Goal: Task Accomplishment & Management: Understand process/instructions

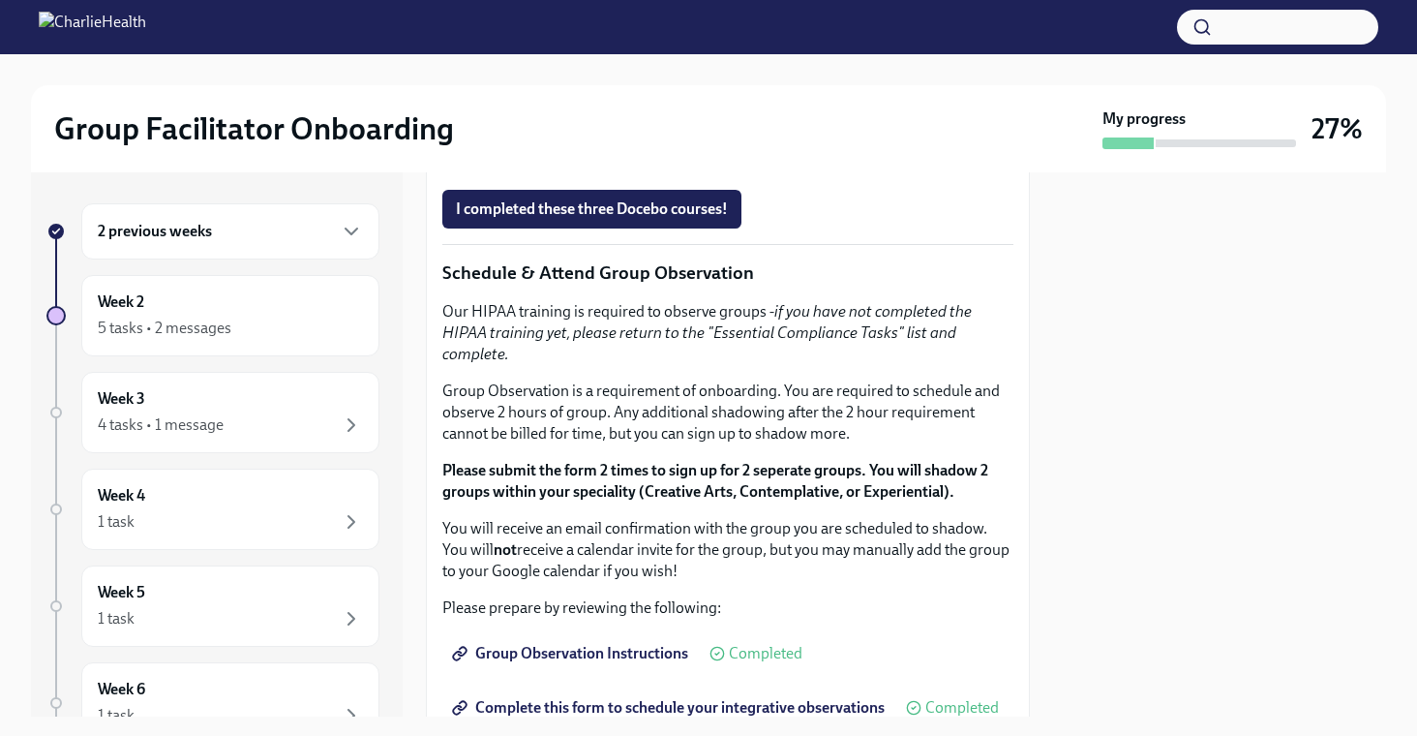
scroll to position [1021, 0]
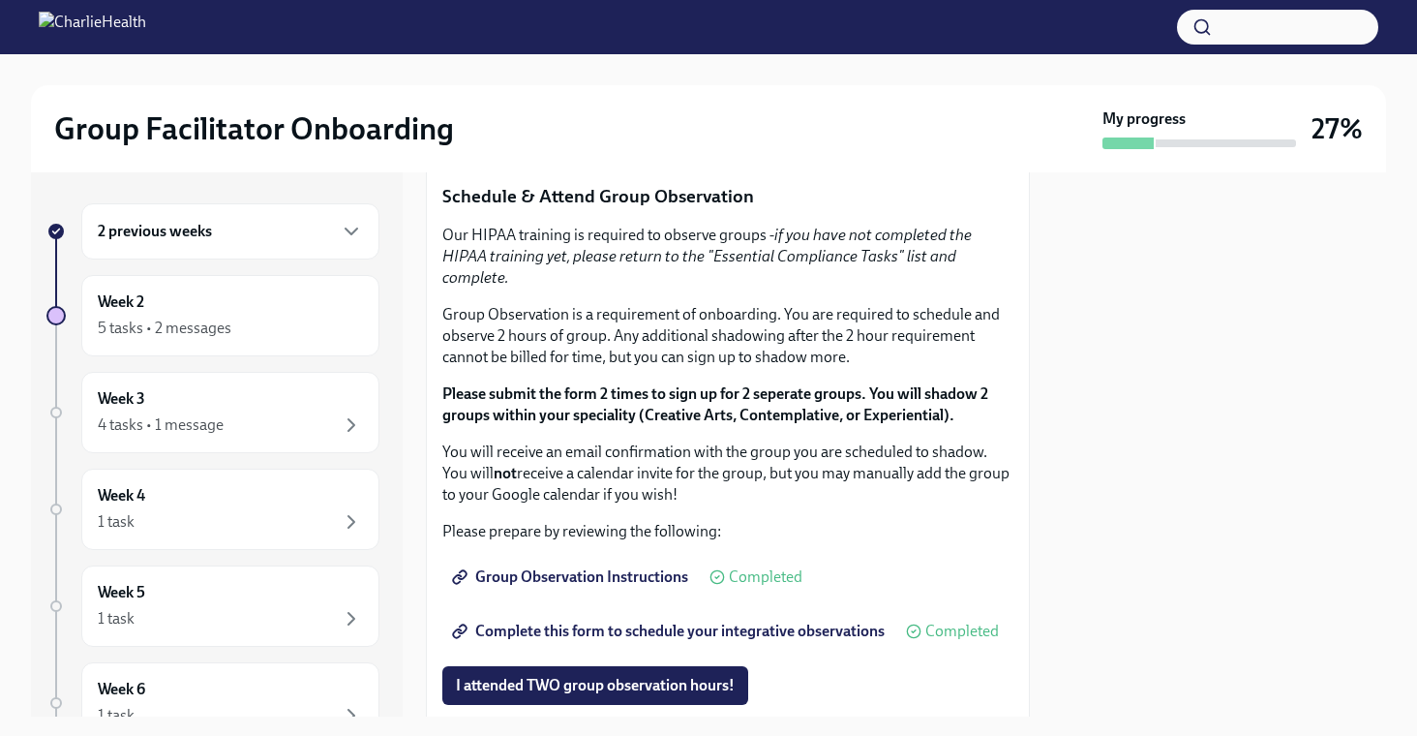
click at [621, 142] on span "I completed these three Docebo courses!" at bounding box center [592, 132] width 272 height 19
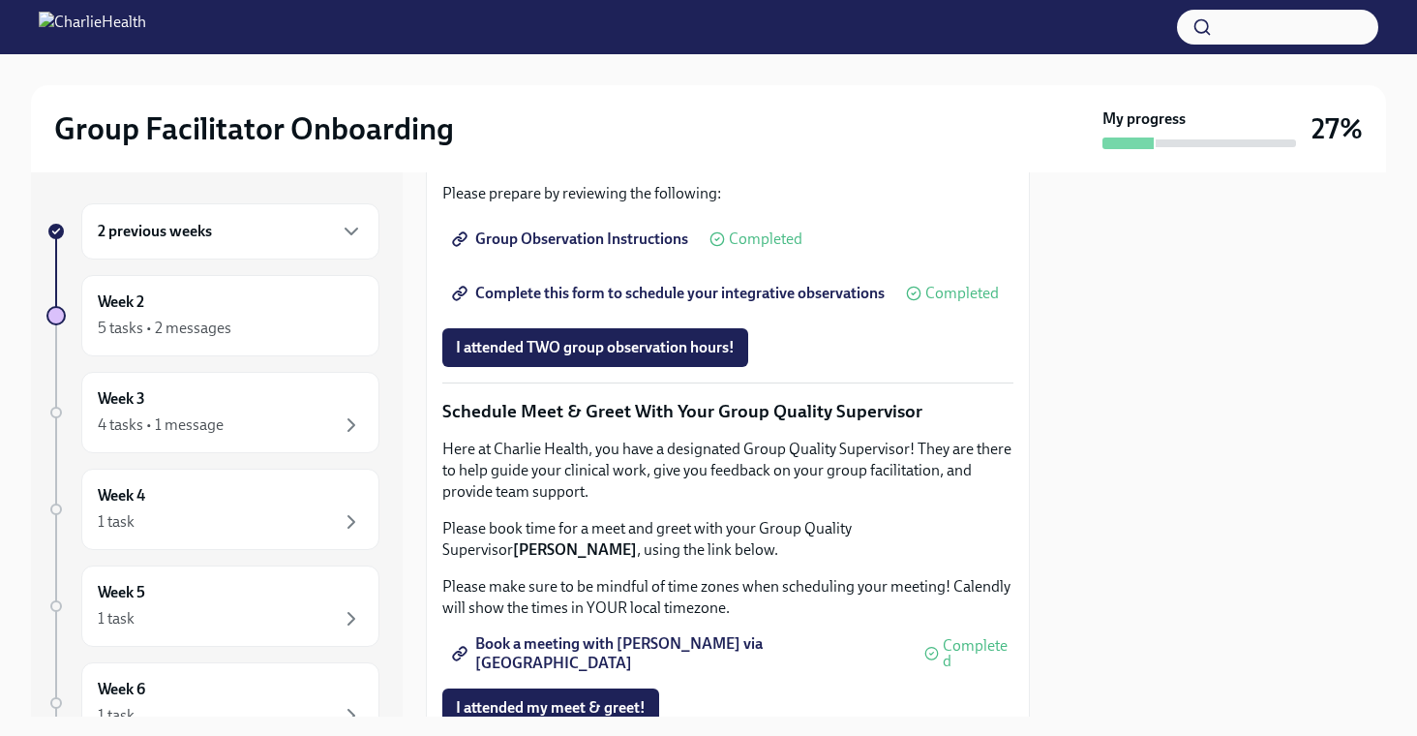
scroll to position [1955, 0]
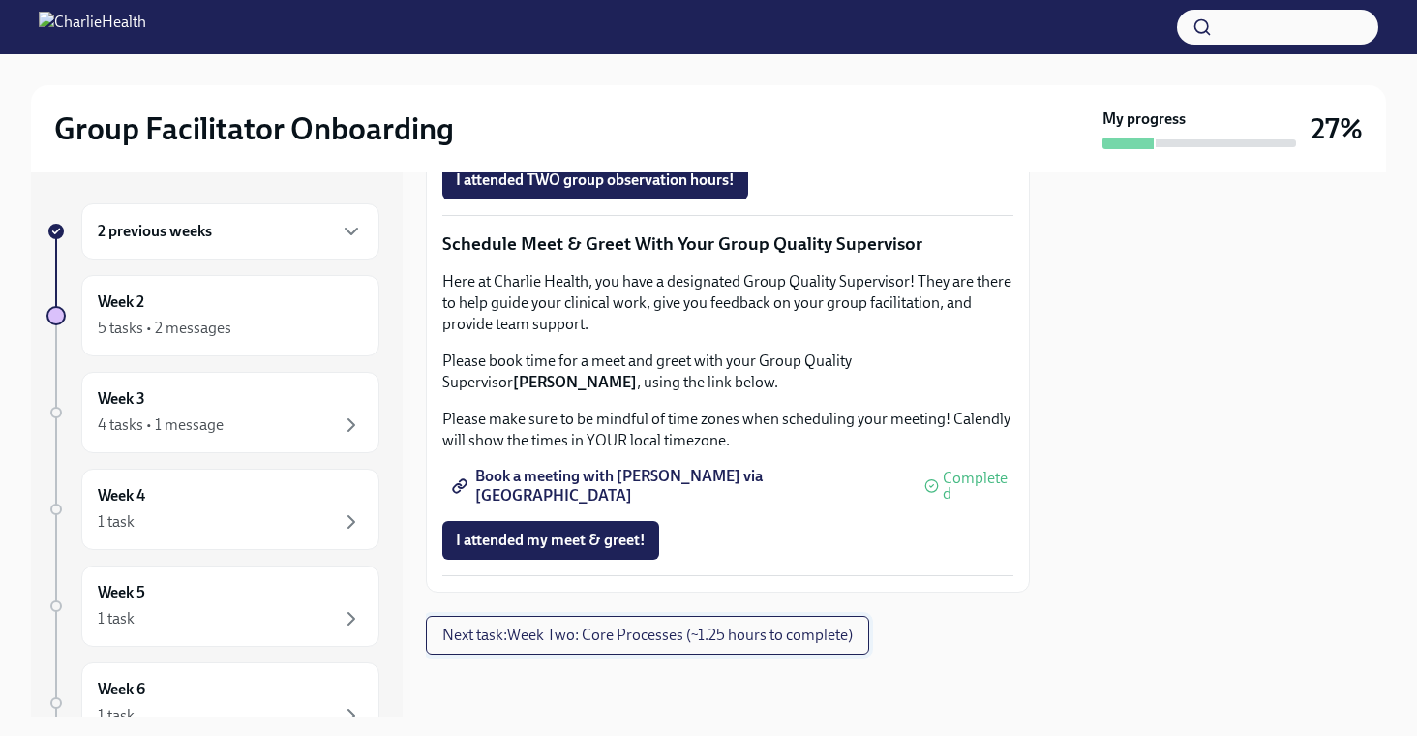
click at [588, 641] on span "Next task : Week Two: Core Processes (~1.25 hours to complete)" at bounding box center [647, 634] width 410 height 19
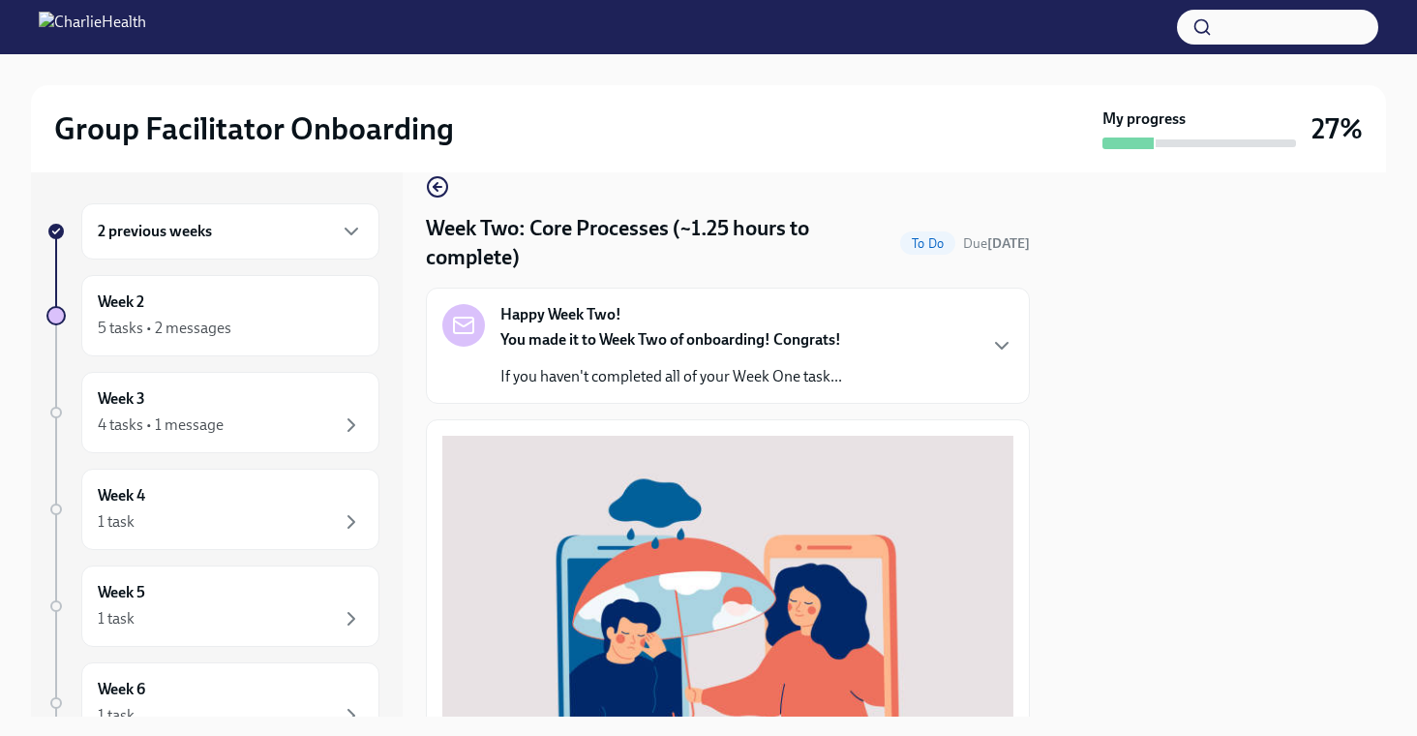
scroll to position [20, 0]
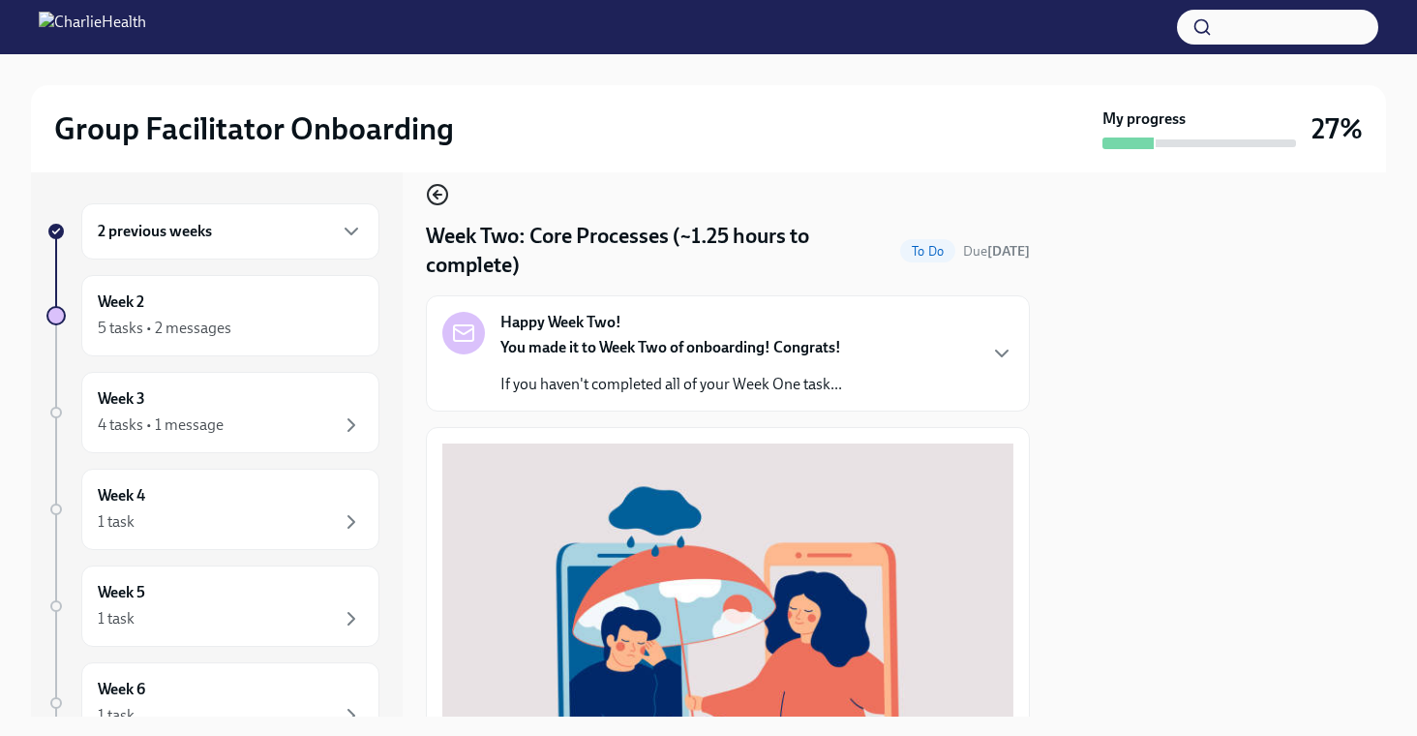
click at [440, 196] on icon "button" at bounding box center [437, 194] width 23 height 23
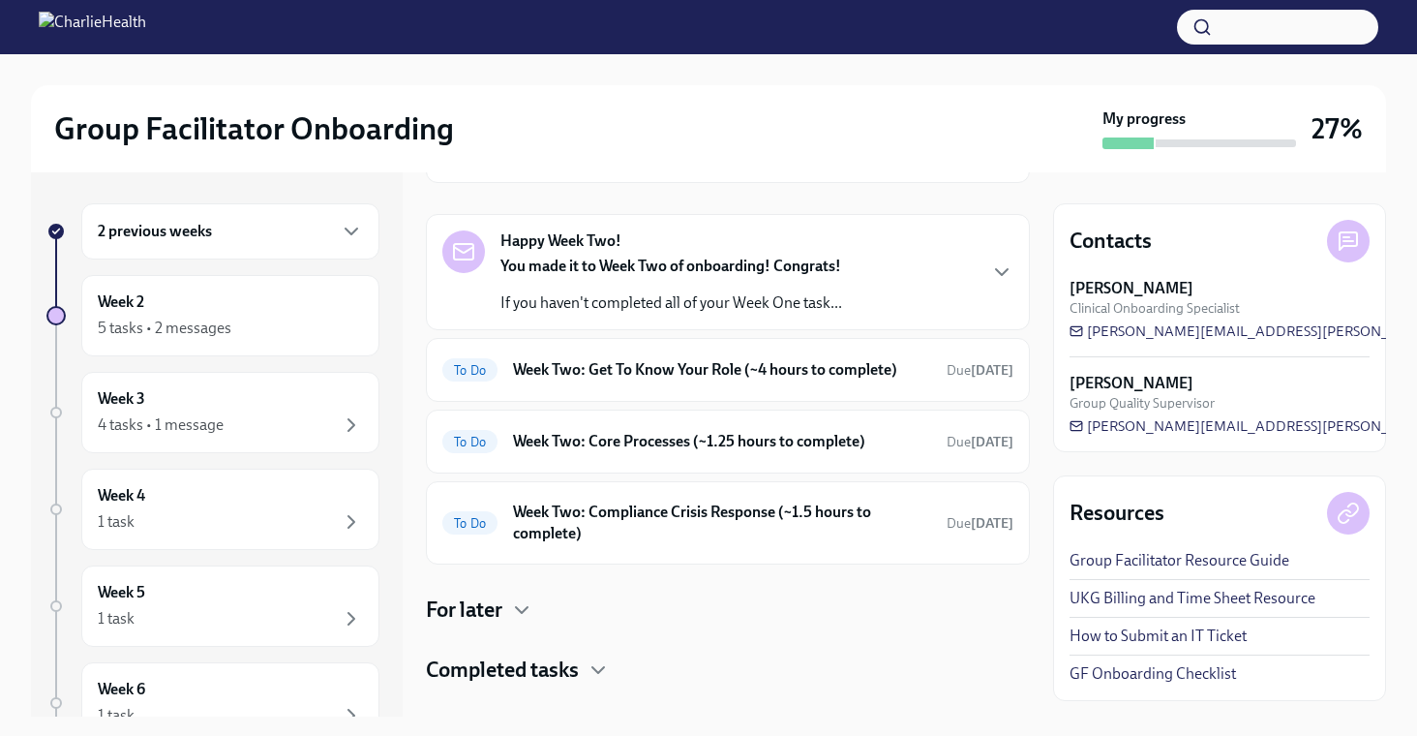
scroll to position [165, 0]
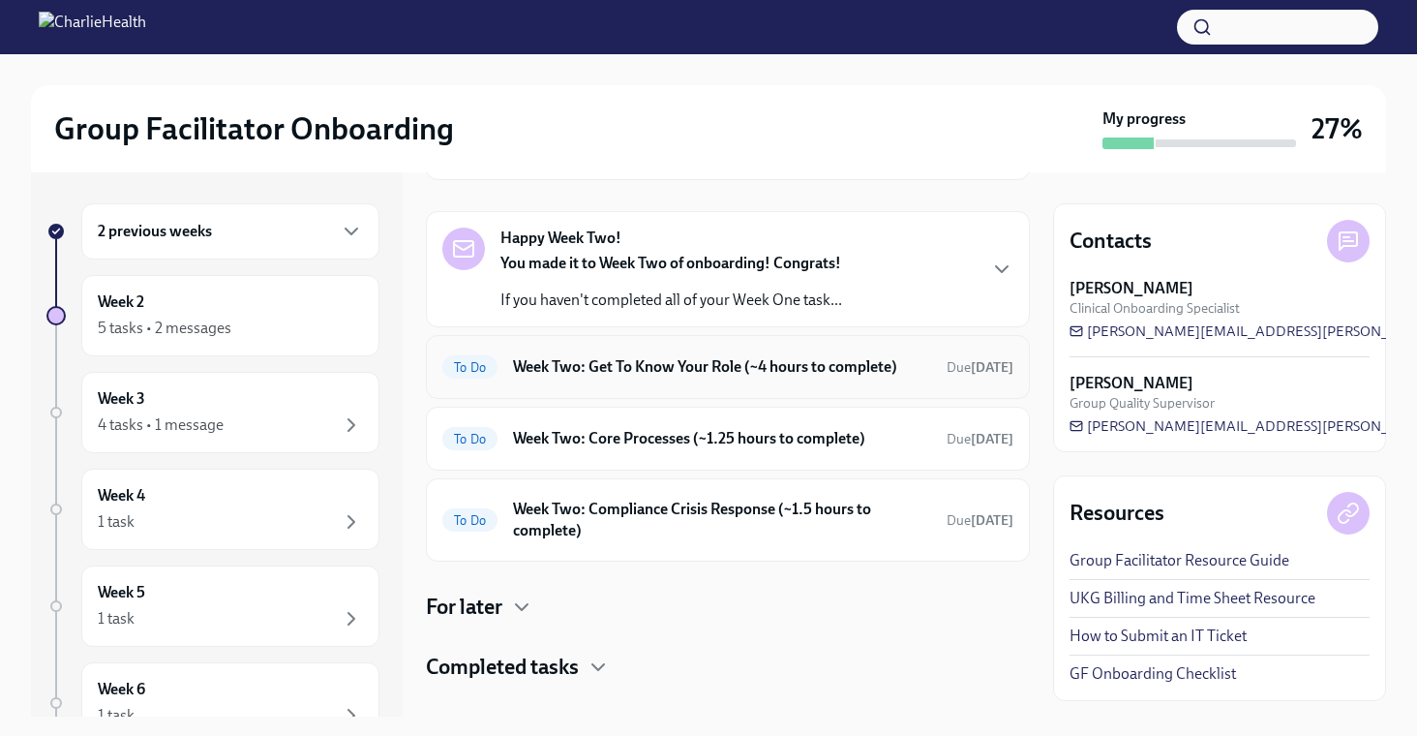
click at [641, 375] on h6 "Week Two: Get To Know Your Role (~4 hours to complete)" at bounding box center [722, 366] width 418 height 21
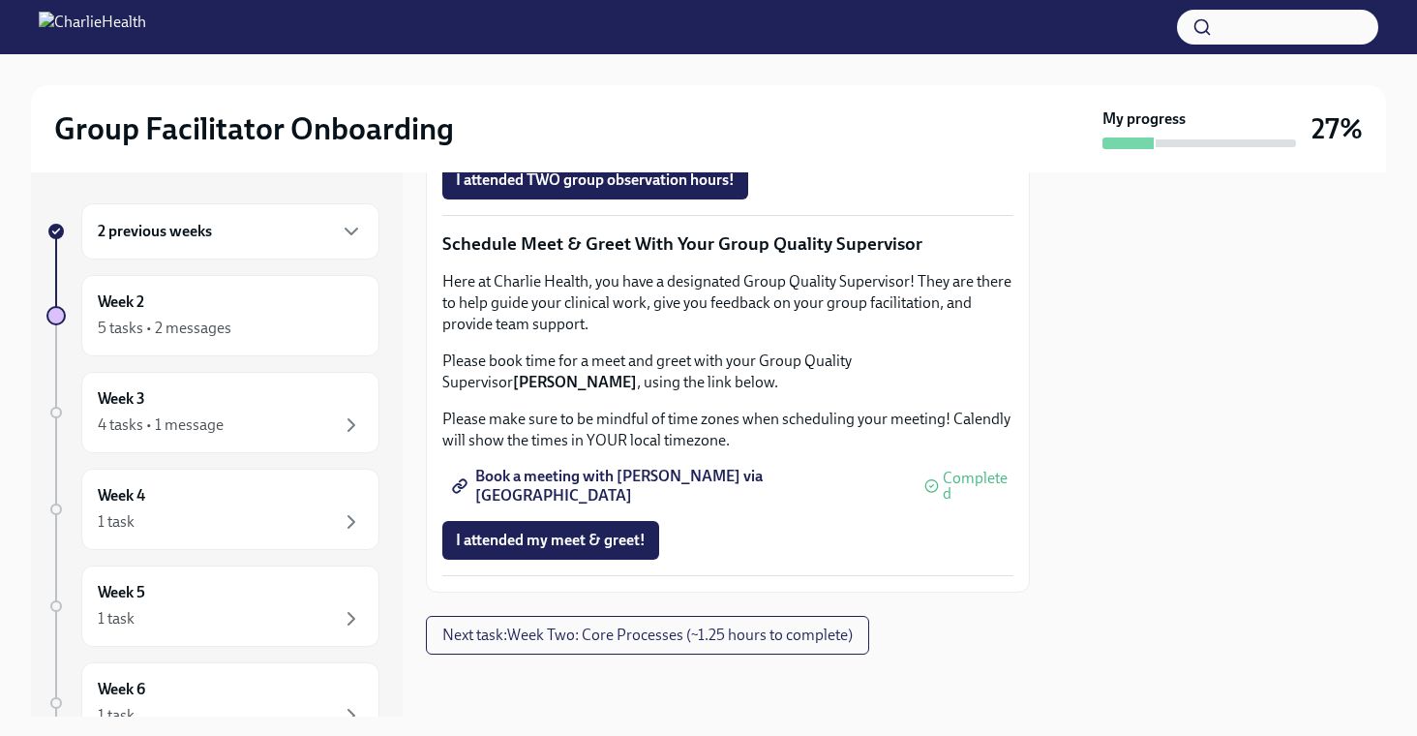
scroll to position [1955, 0]
click at [611, 640] on span "Next task : Week Two: Core Processes (~1.25 hours to complete)" at bounding box center [647, 634] width 410 height 19
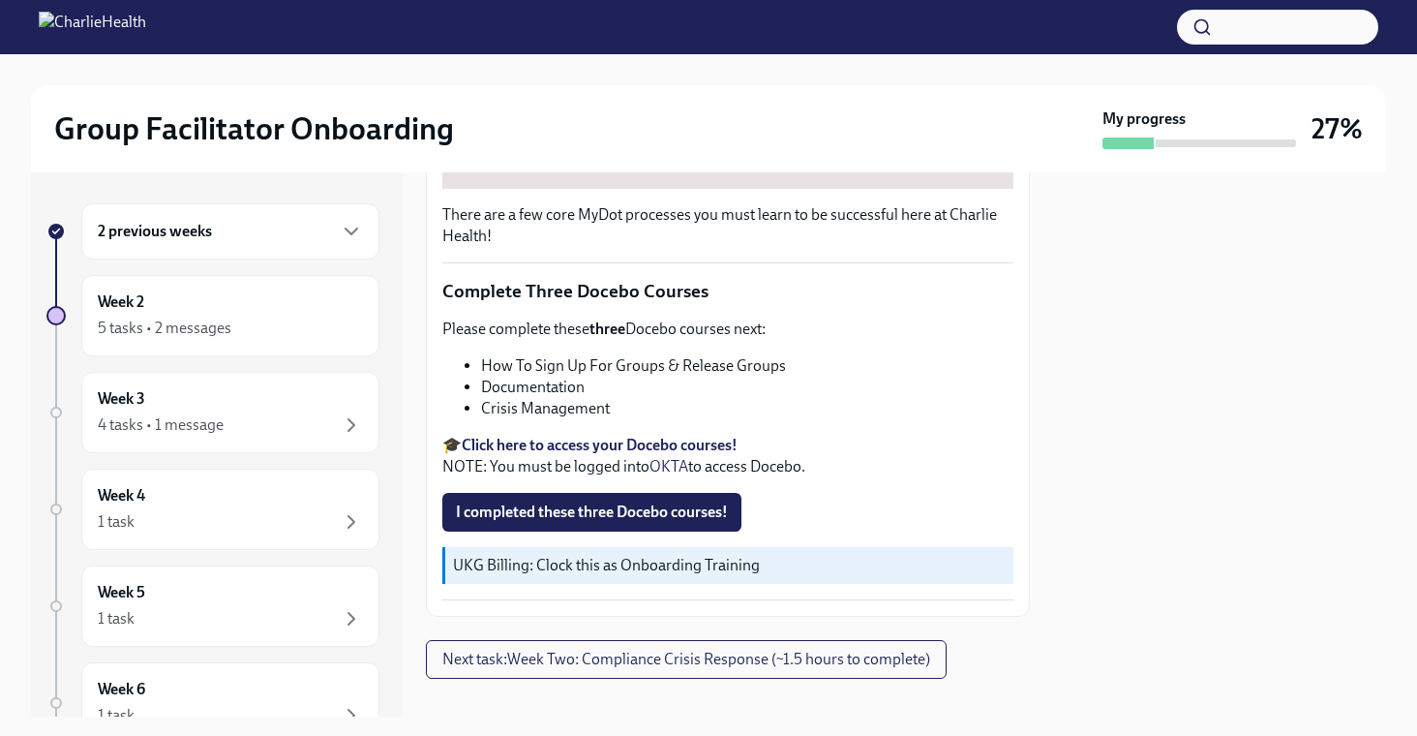
scroll to position [662, 0]
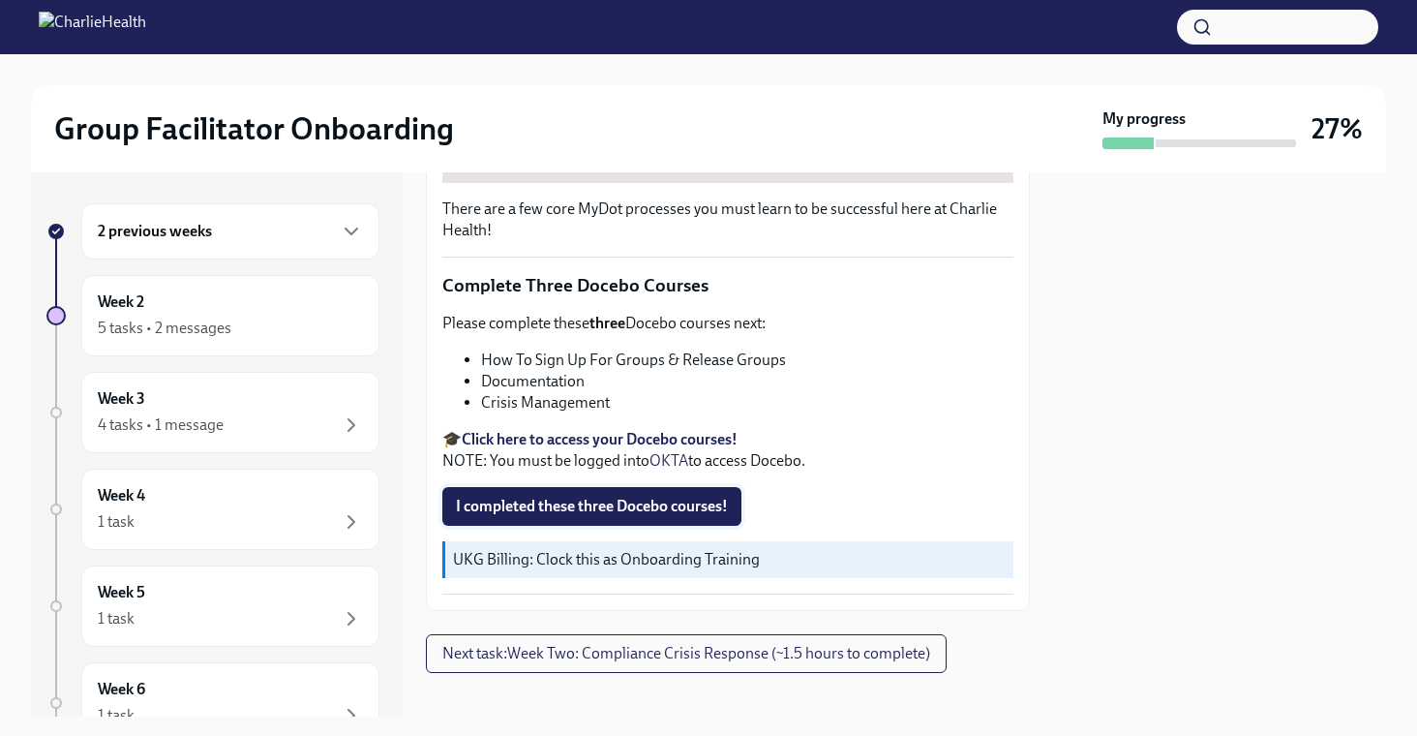
click at [601, 510] on span "I completed these three Docebo courses!" at bounding box center [592, 506] width 272 height 19
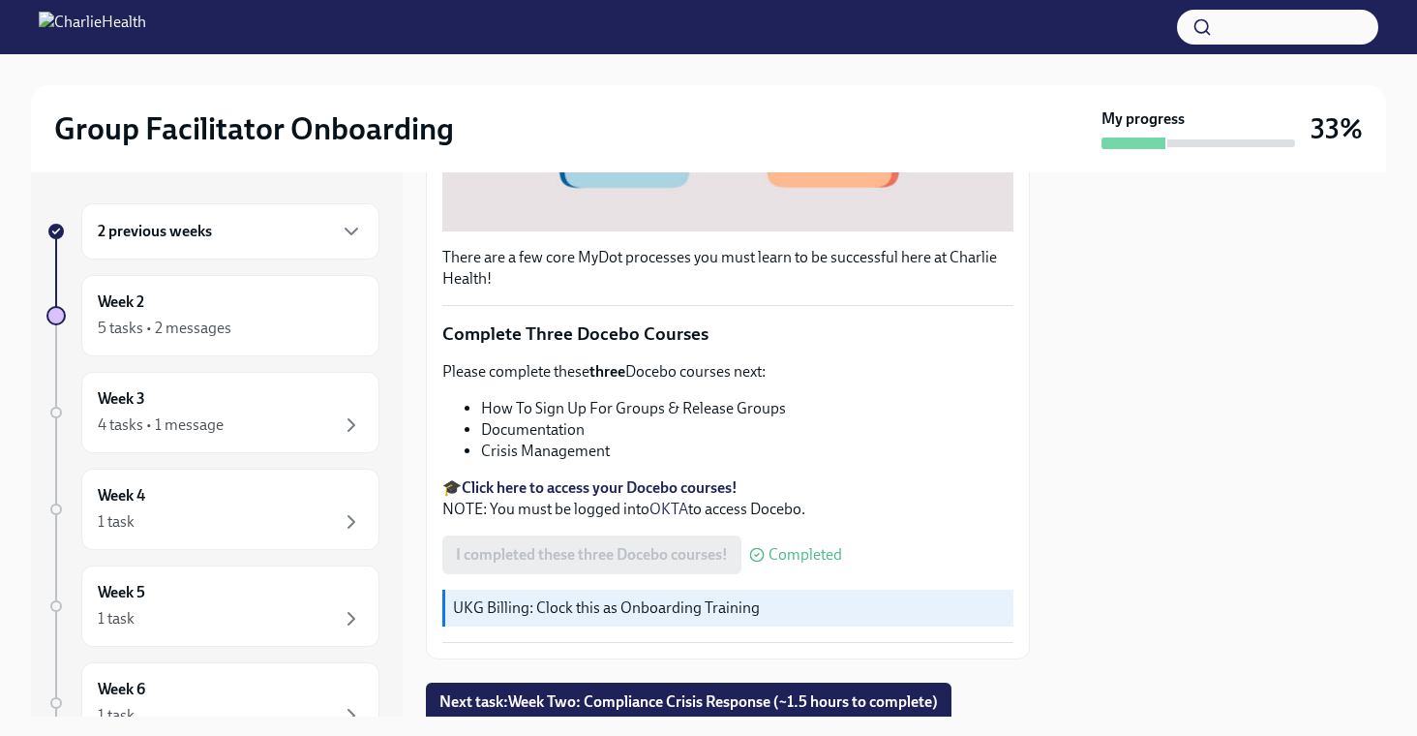
scroll to position [680, 0]
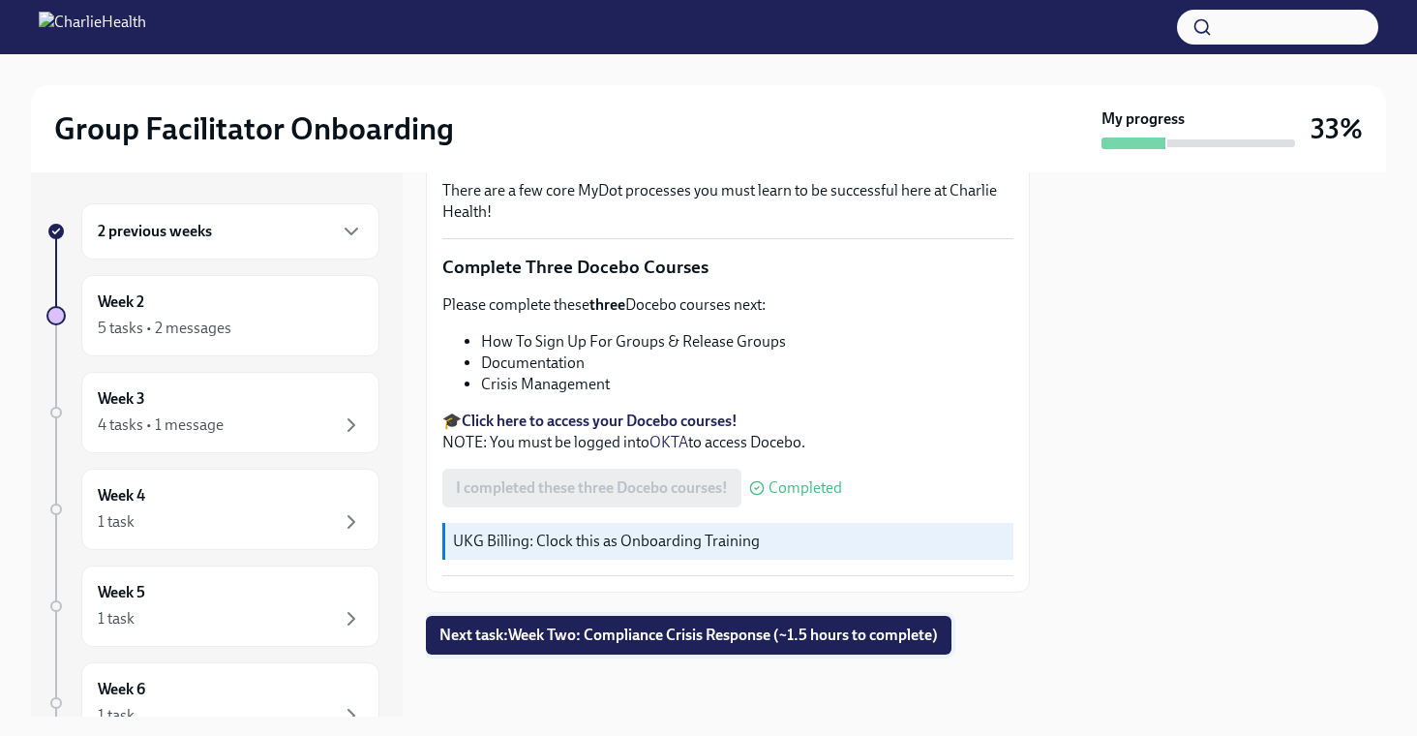
click at [615, 639] on span "Next task : Week Two: Compliance Crisis Response (~1.5 hours to complete)" at bounding box center [688, 634] width 498 height 19
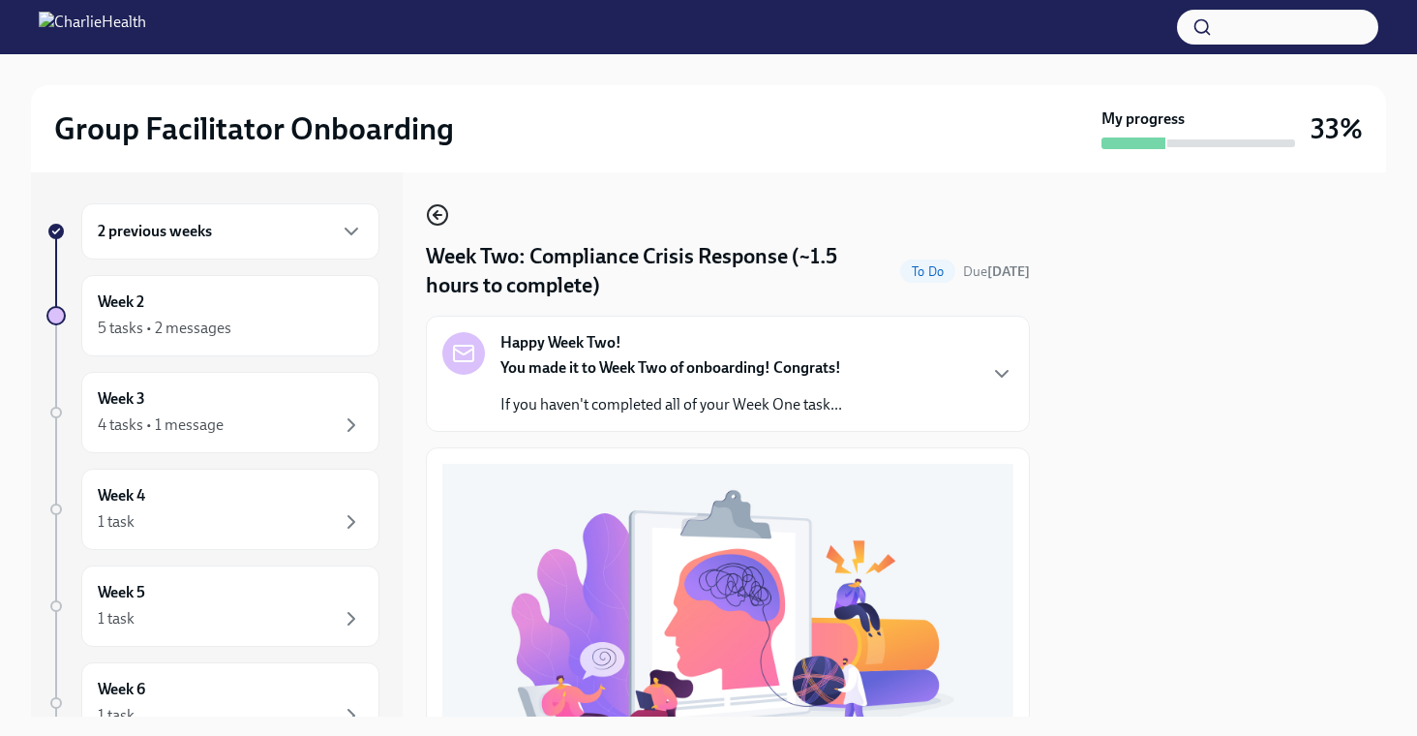
click at [435, 214] on icon "button" at bounding box center [436, 215] width 4 height 8
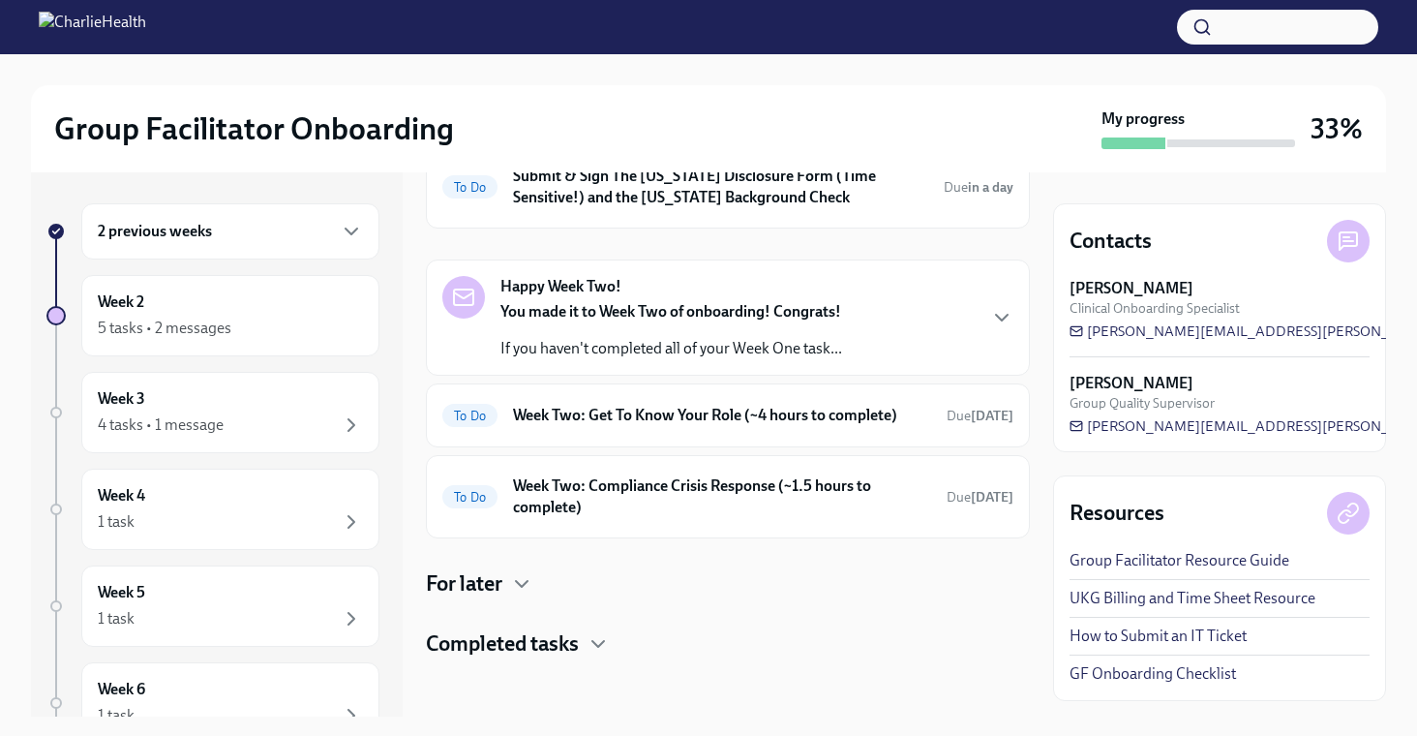
scroll to position [120, 0]
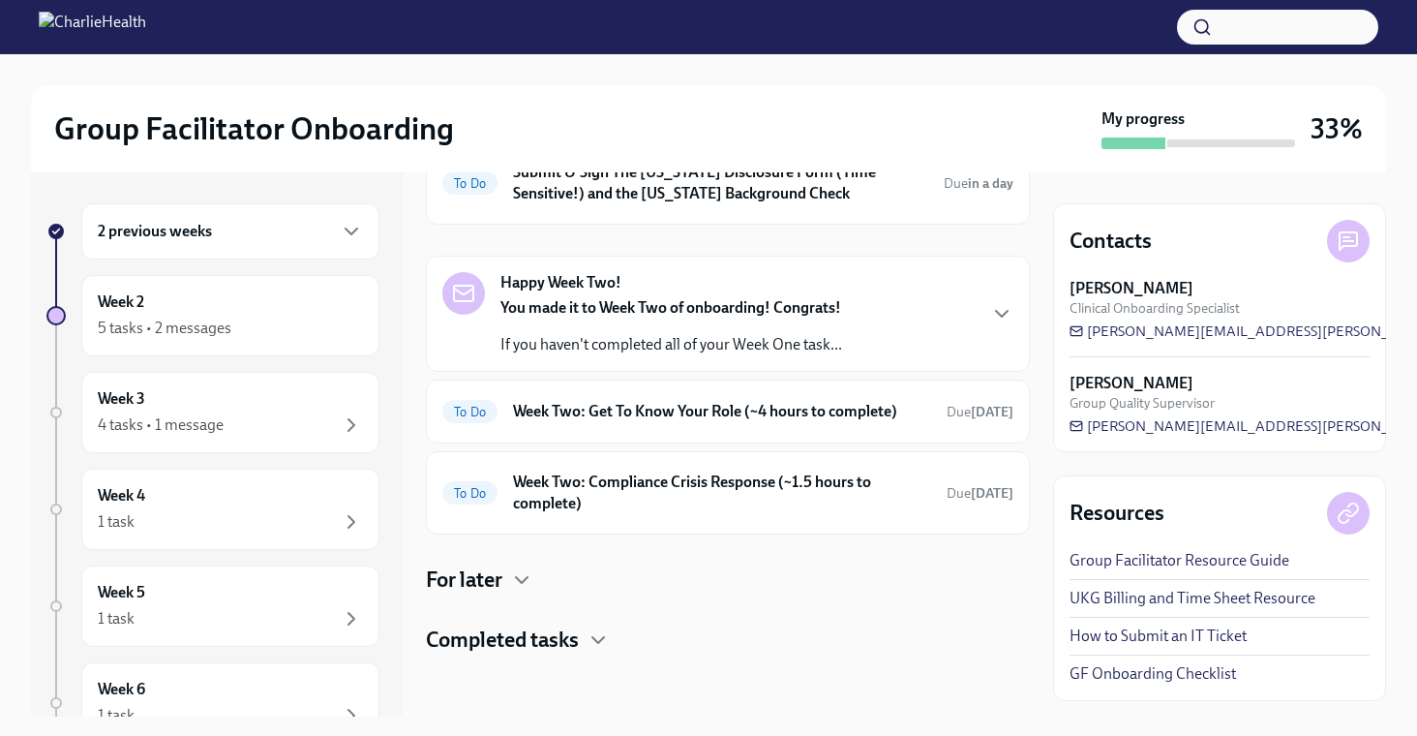
click at [588, 641] on div "Completed tasks" at bounding box center [728, 639] width 604 height 29
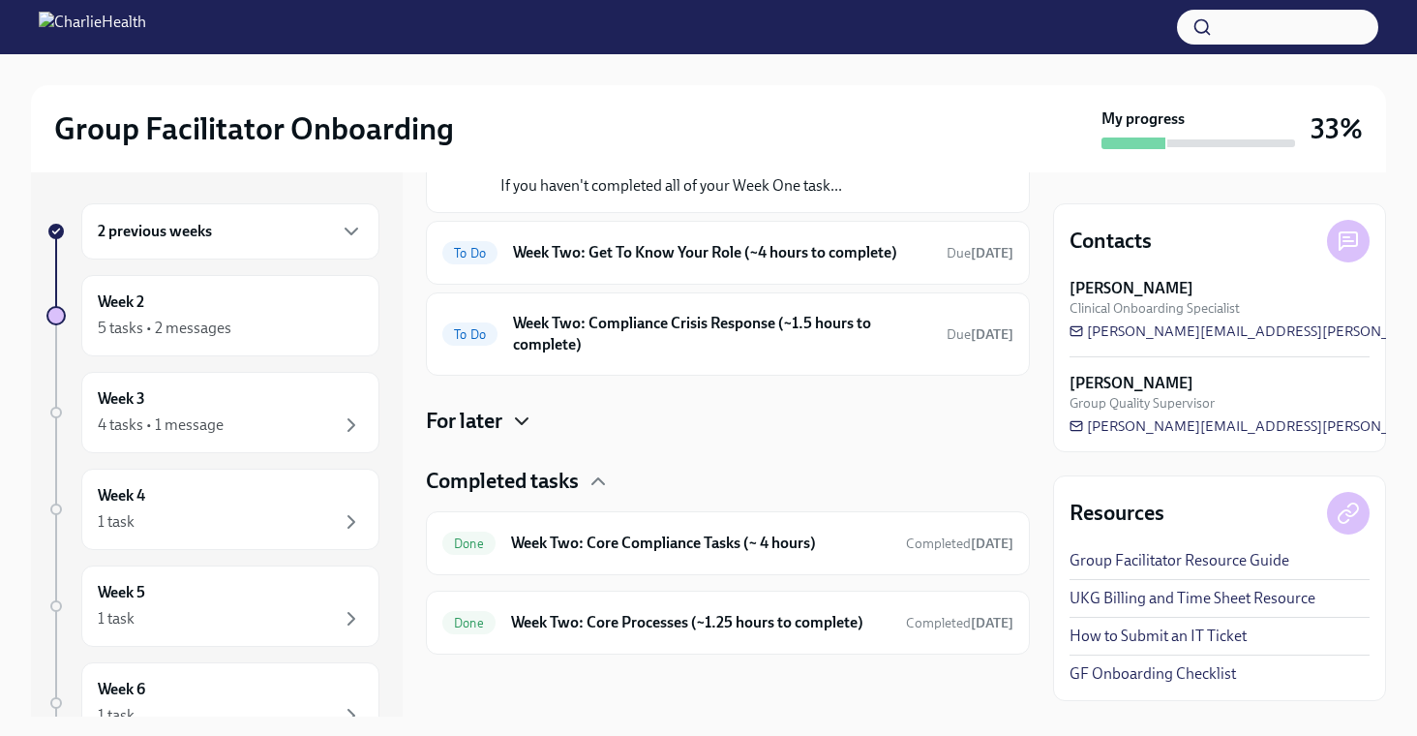
click at [519, 416] on icon "button" at bounding box center [521, 420] width 23 height 23
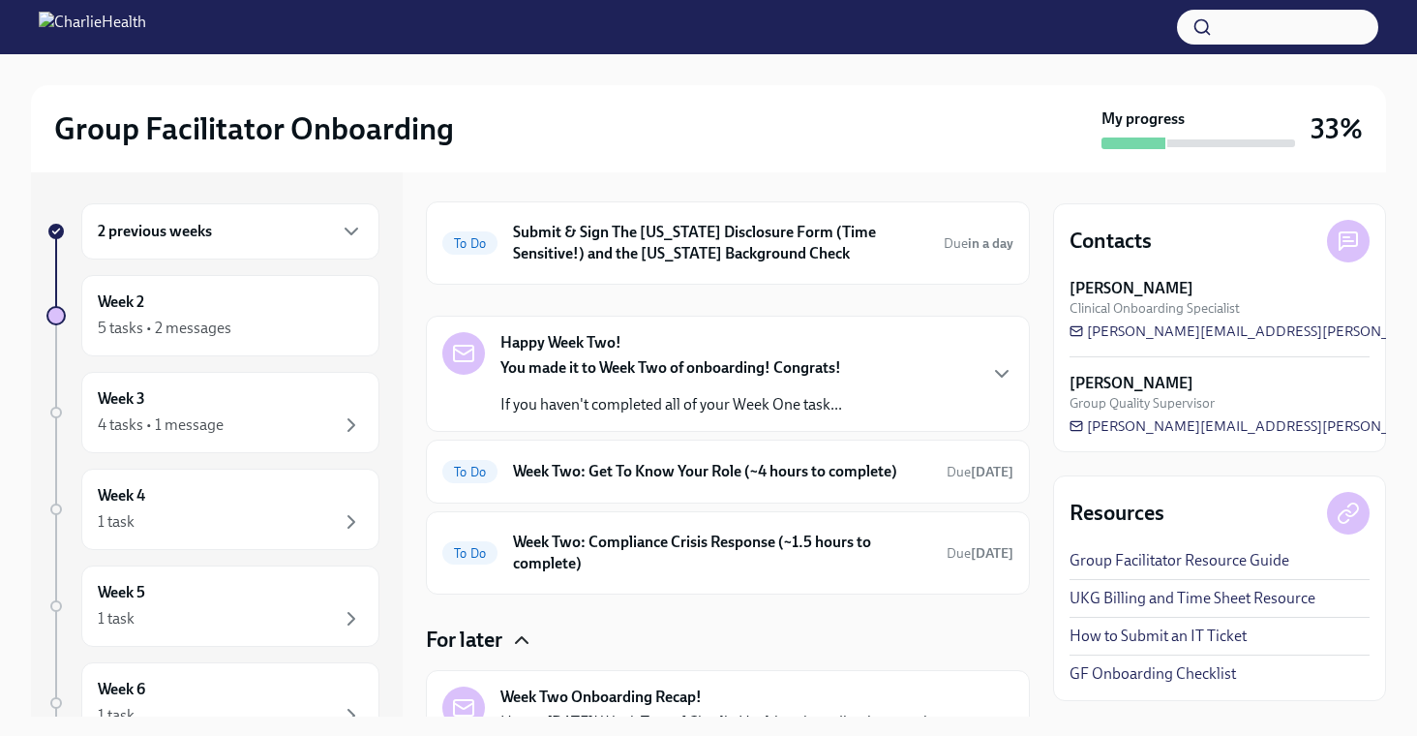
scroll to position [62, 0]
click at [268, 429] on div "4 tasks • 1 message" at bounding box center [230, 424] width 265 height 23
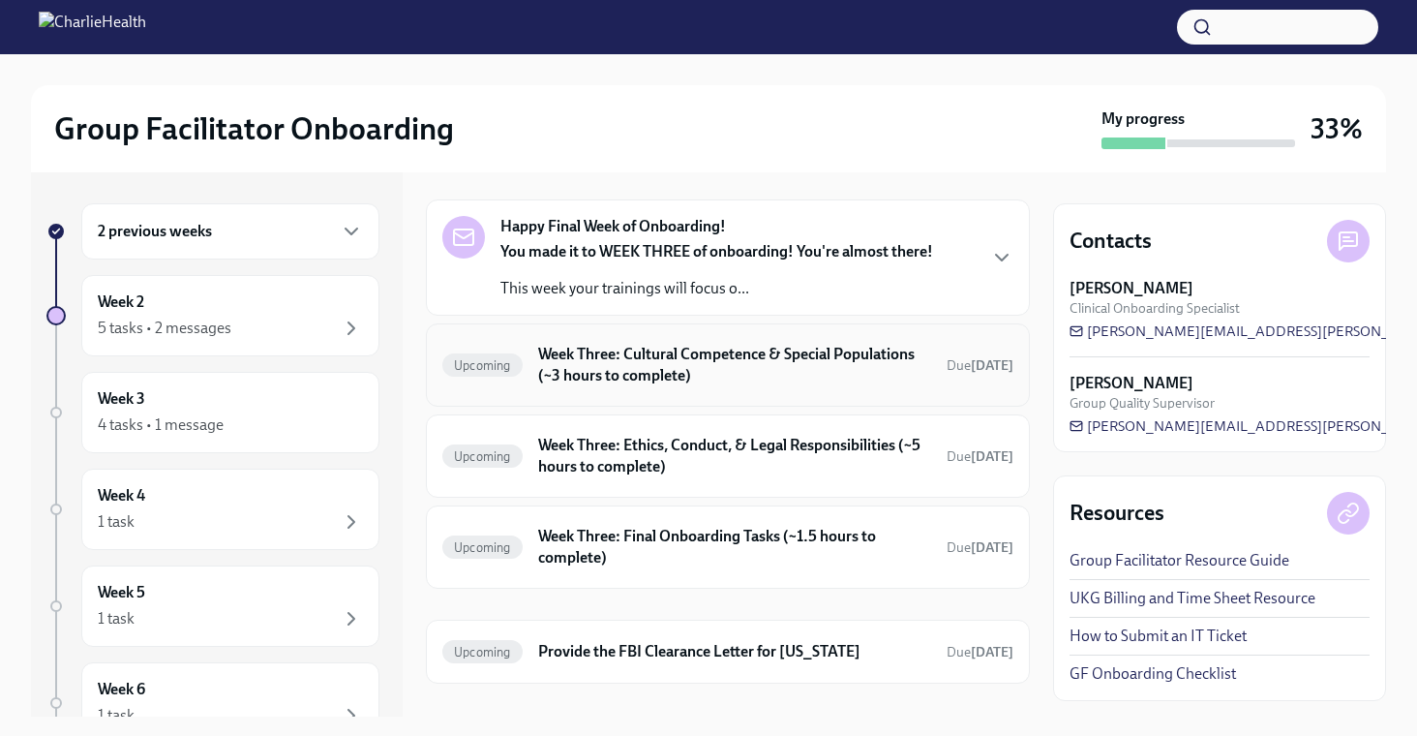
click at [615, 371] on h6 "Week Three: Cultural Competence & Special Populations (~3 hours to complete)" at bounding box center [734, 365] width 393 height 43
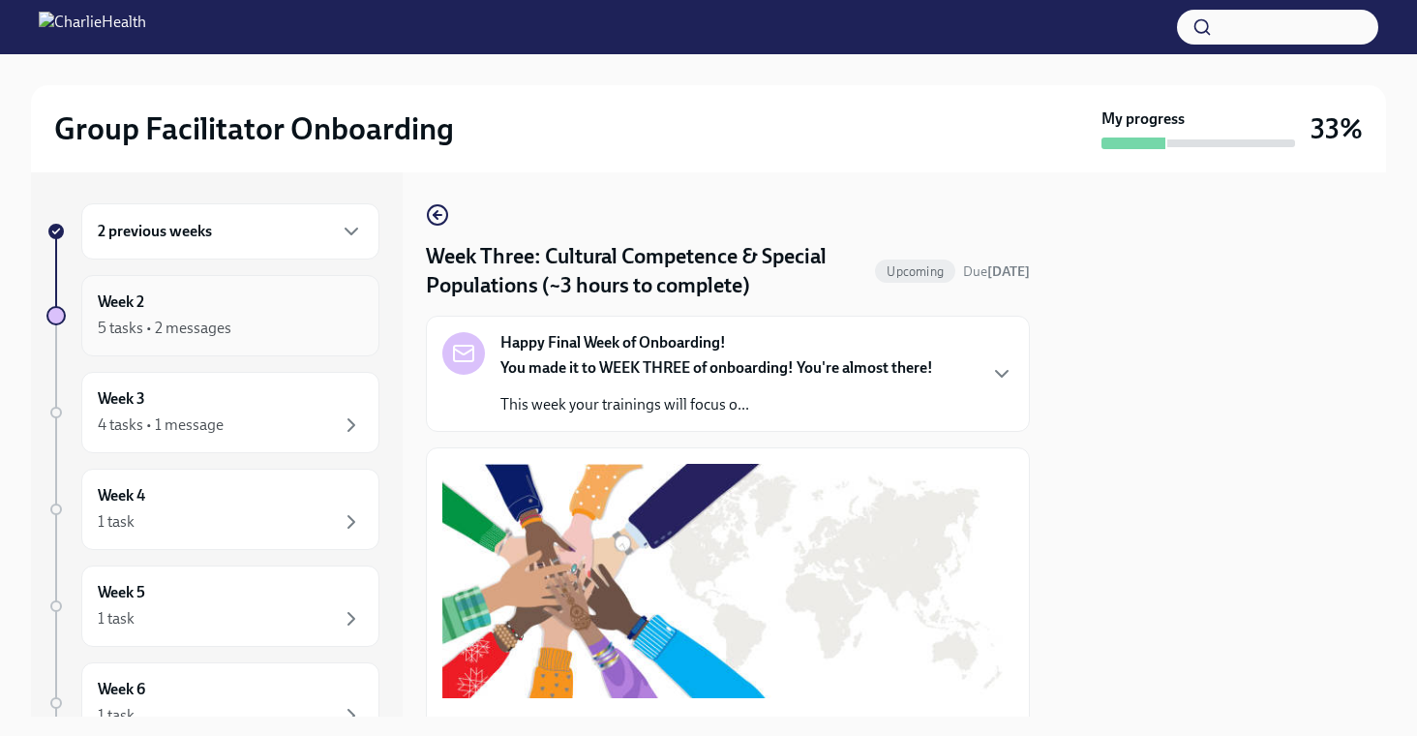
click at [260, 317] on div "5 tasks • 2 messages" at bounding box center [230, 328] width 265 height 23
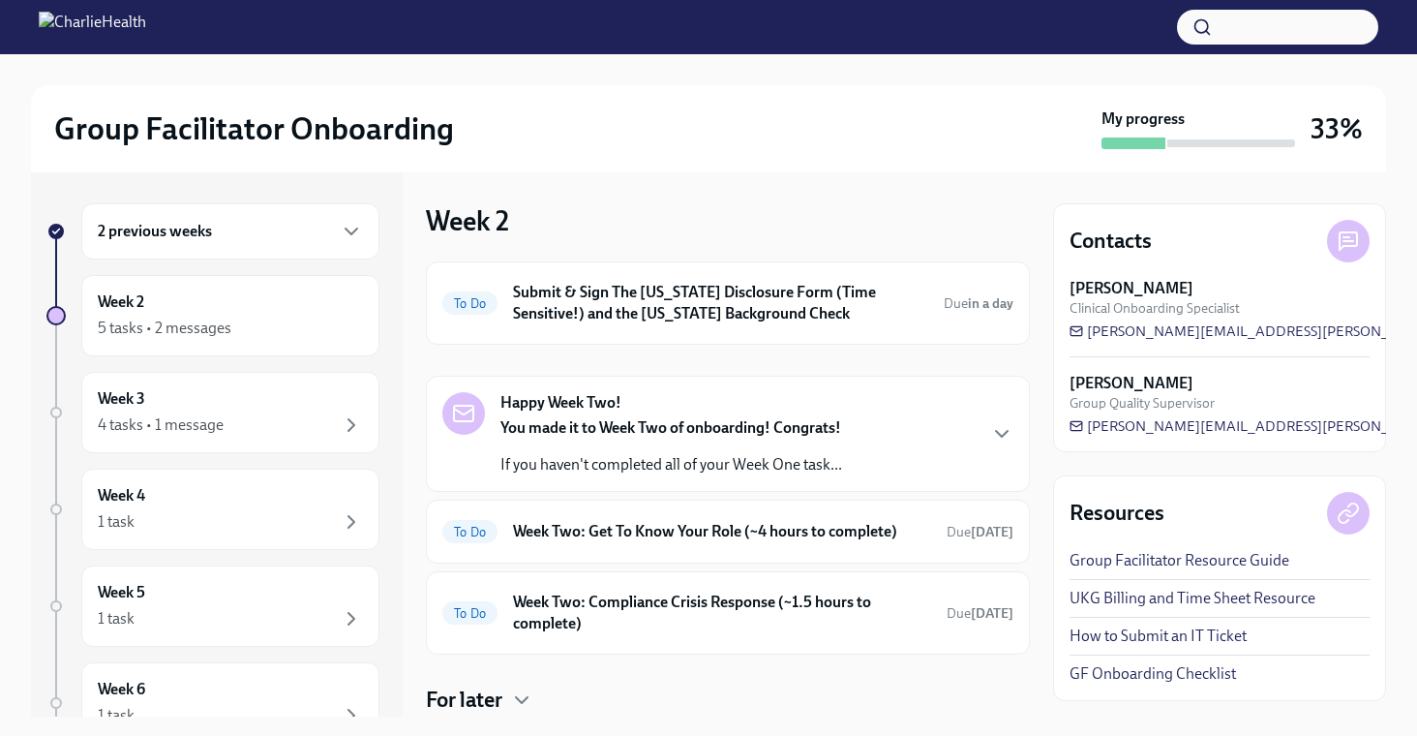
scroll to position [120, 0]
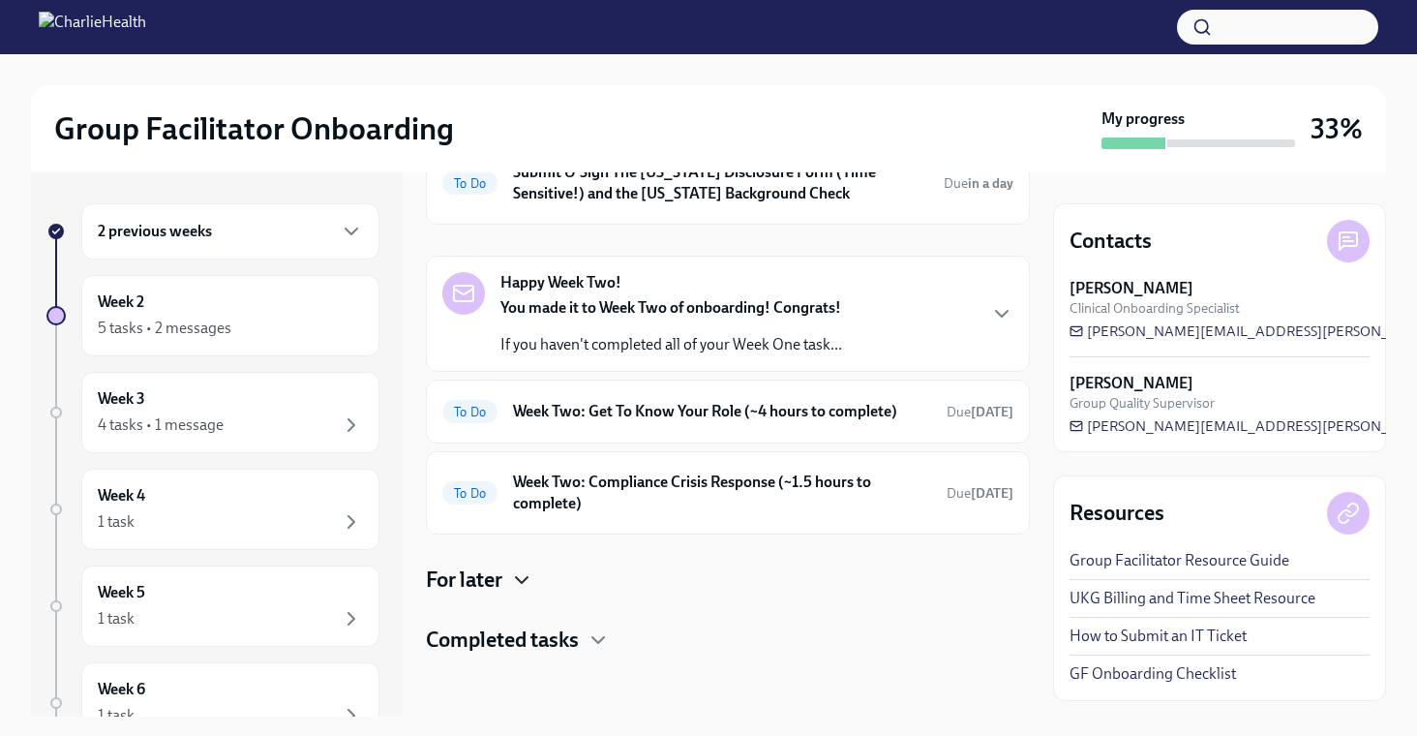
click at [516, 578] on icon "button" at bounding box center [521, 579] width 23 height 23
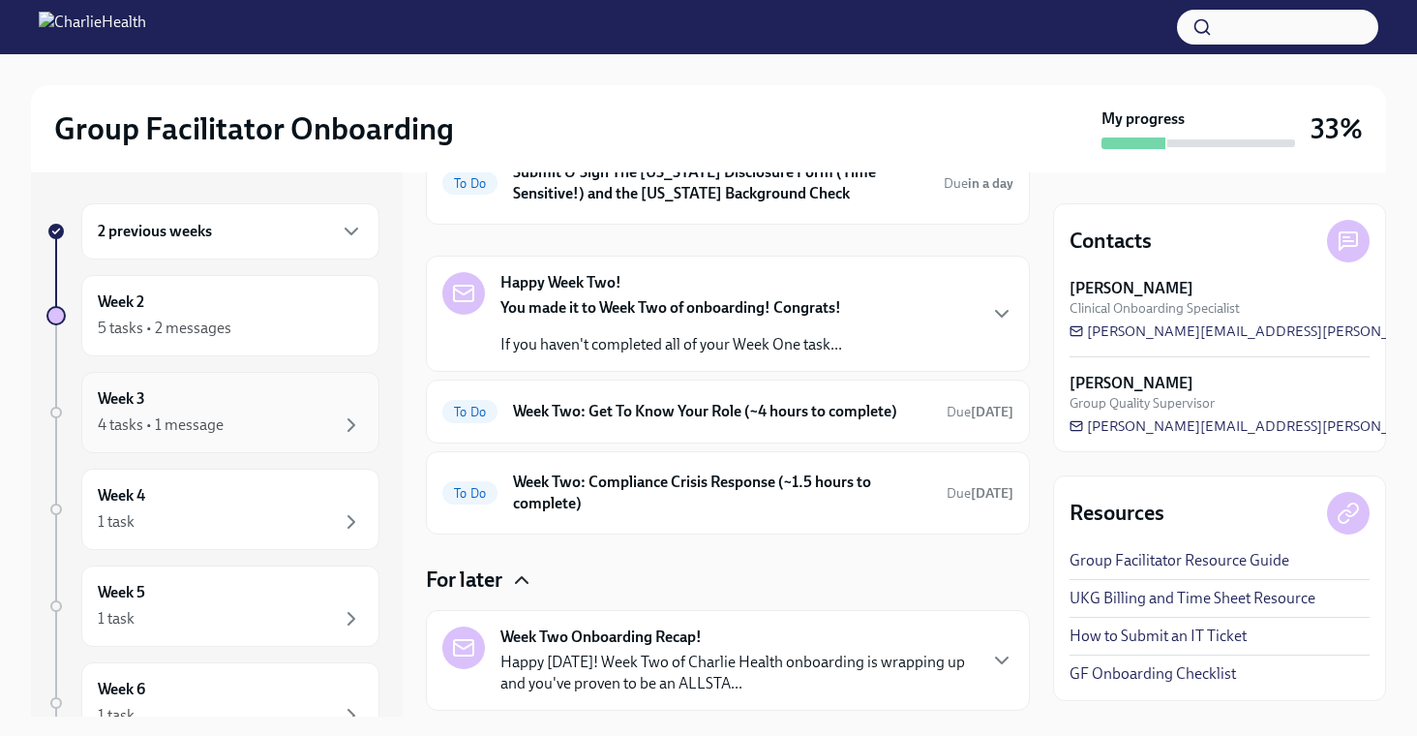
click at [284, 413] on div "4 tasks • 1 message" at bounding box center [230, 424] width 265 height 23
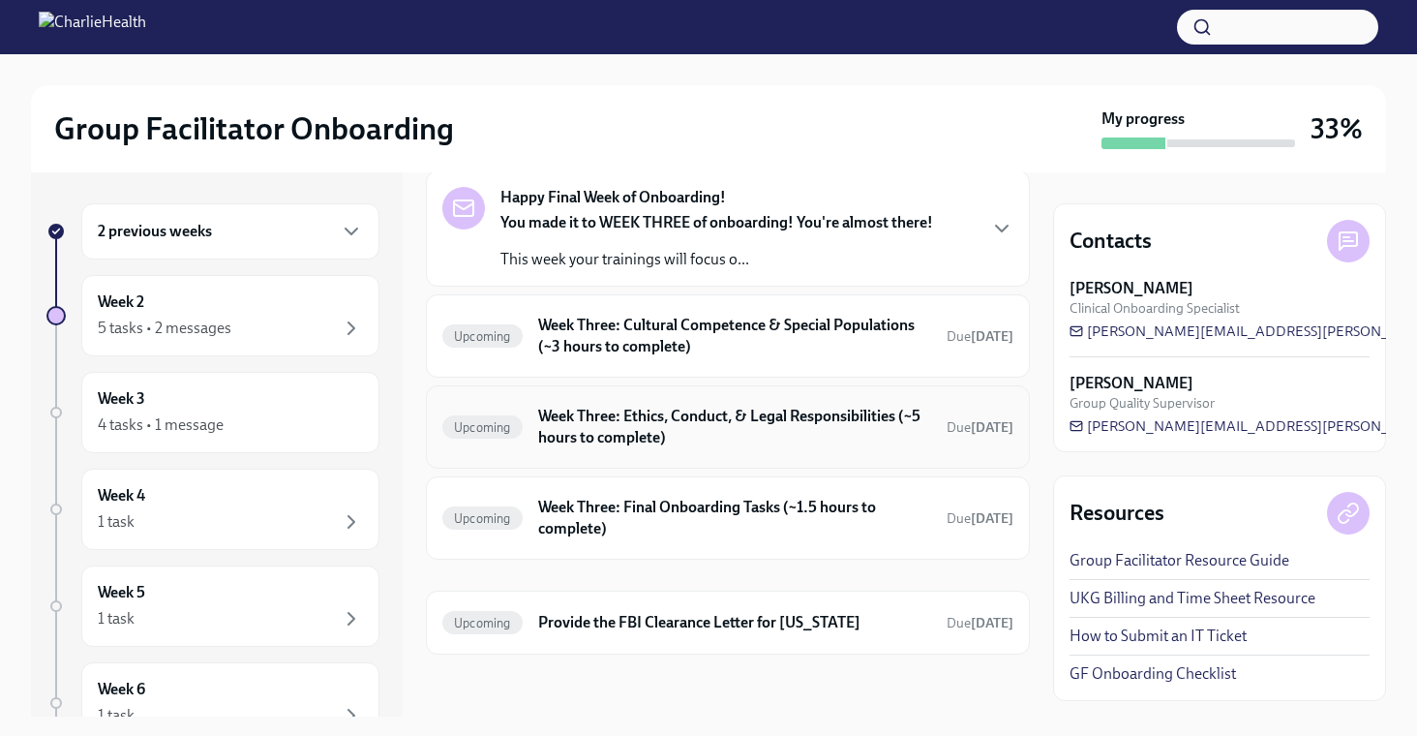
click at [585, 431] on h6 "Week Three: Ethics, Conduct, & Legal Responsibilities (~5 hours to complete)" at bounding box center [734, 427] width 393 height 43
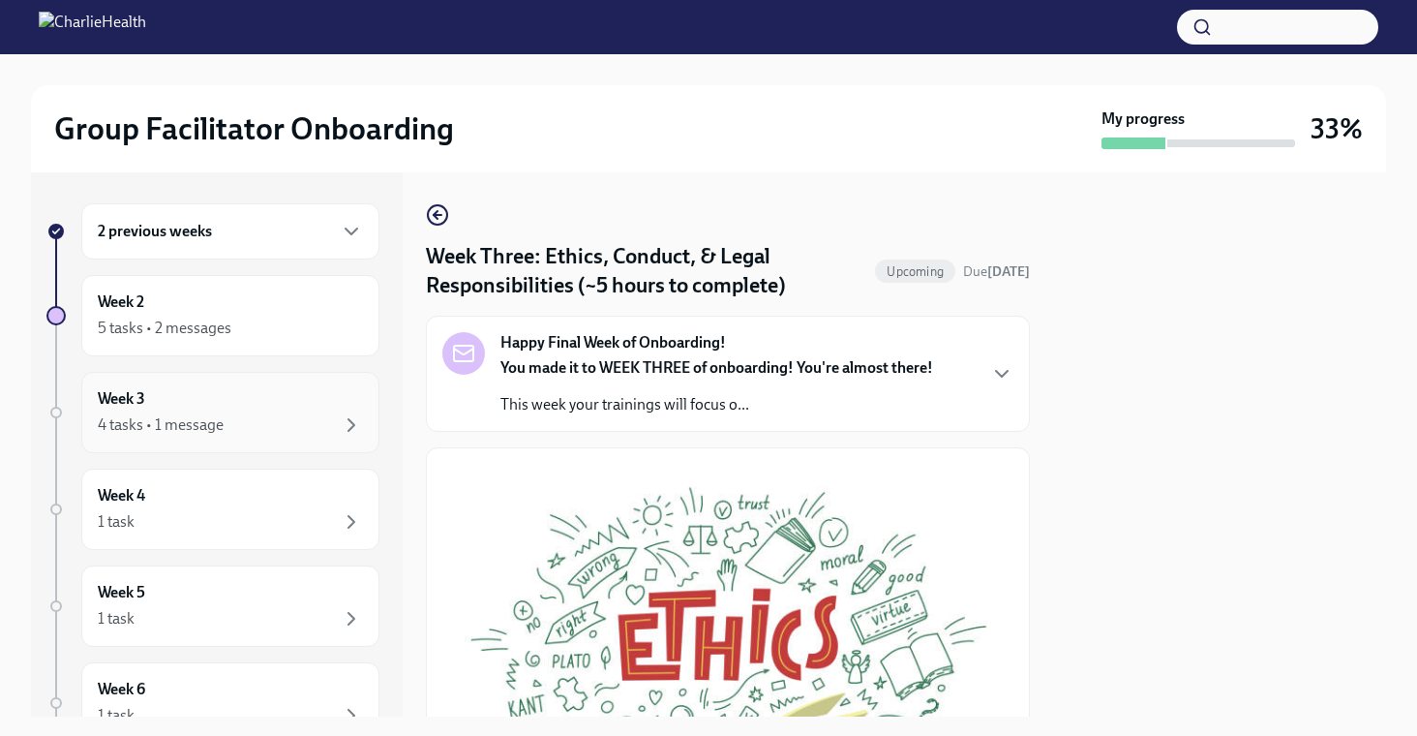
click at [221, 422] on div "4 tasks • 1 message" at bounding box center [161, 424] width 126 height 21
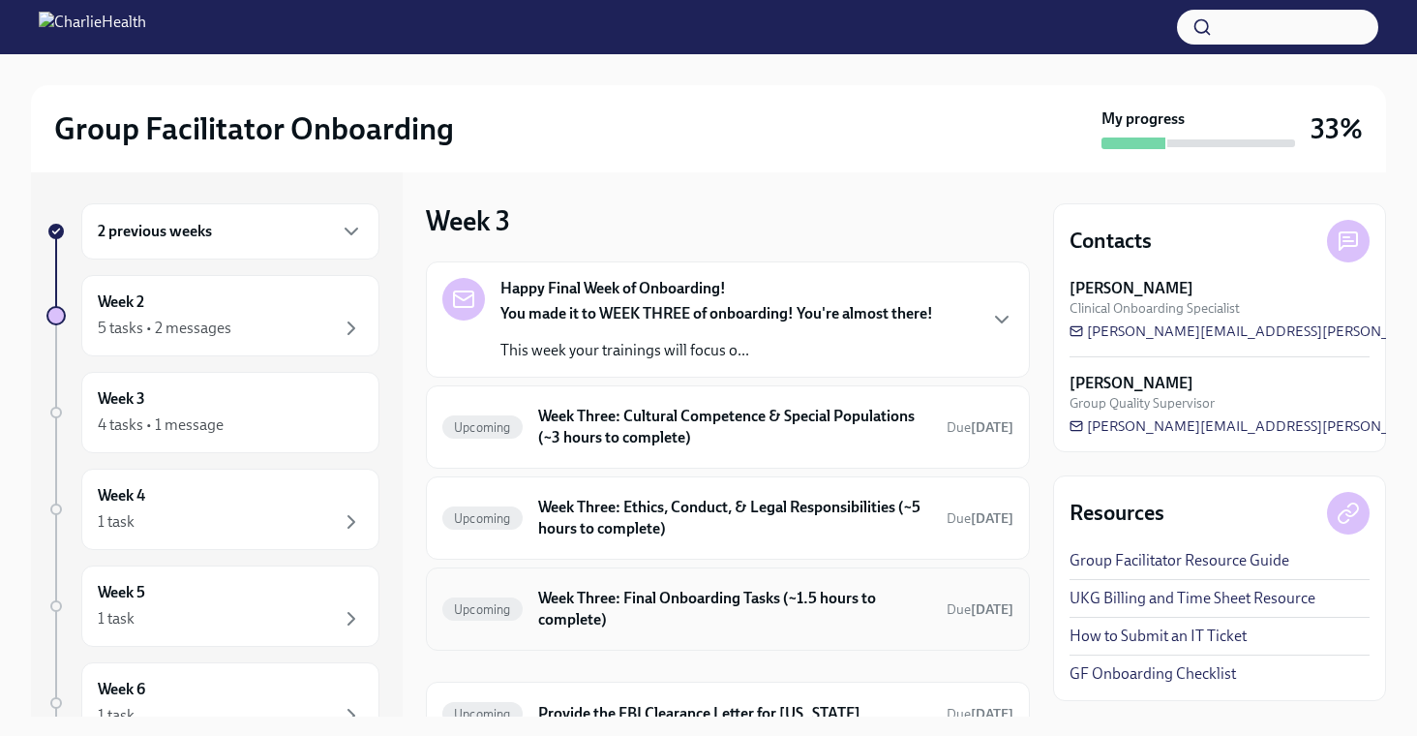
click at [597, 590] on h6 "Week Three: Final Onboarding Tasks (~1.5 hours to complete)" at bounding box center [734, 609] width 393 height 43
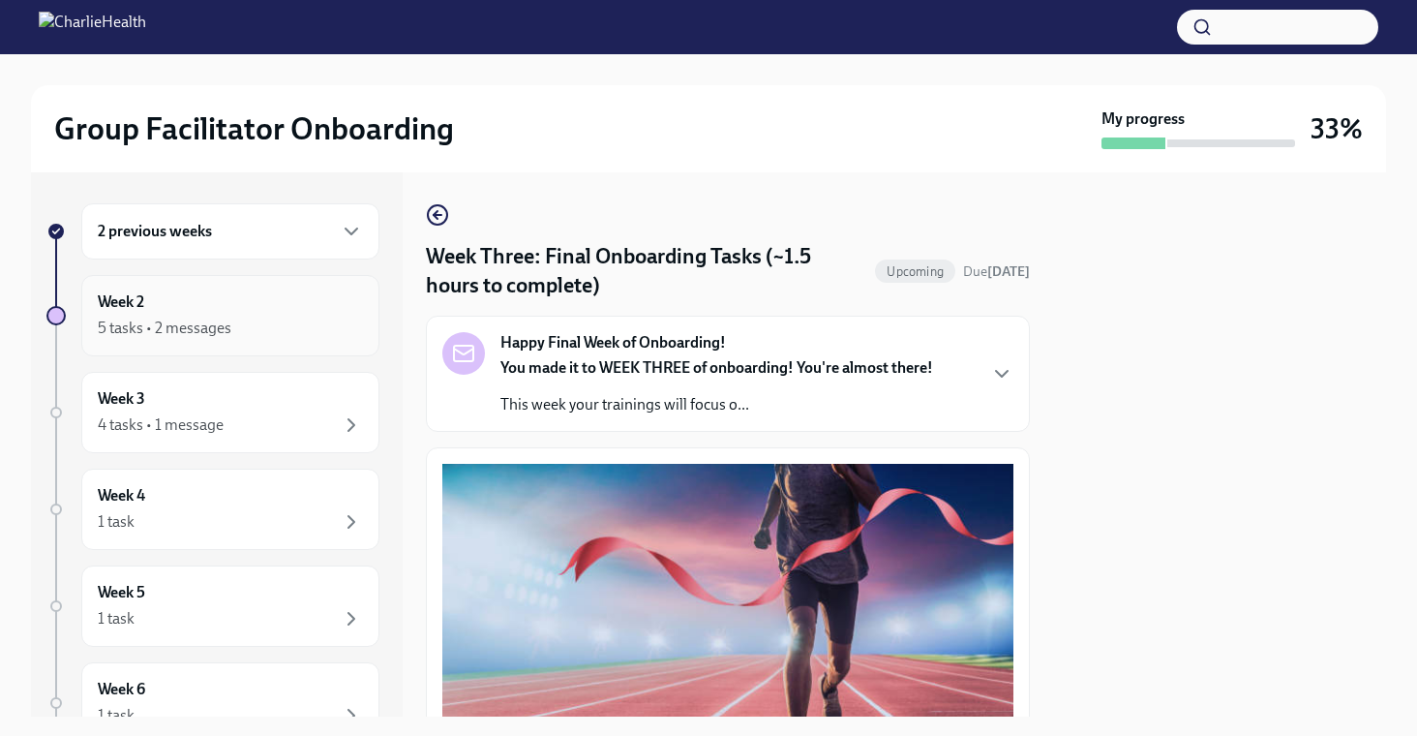
click at [242, 328] on div "5 tasks • 2 messages" at bounding box center [230, 328] width 265 height 23
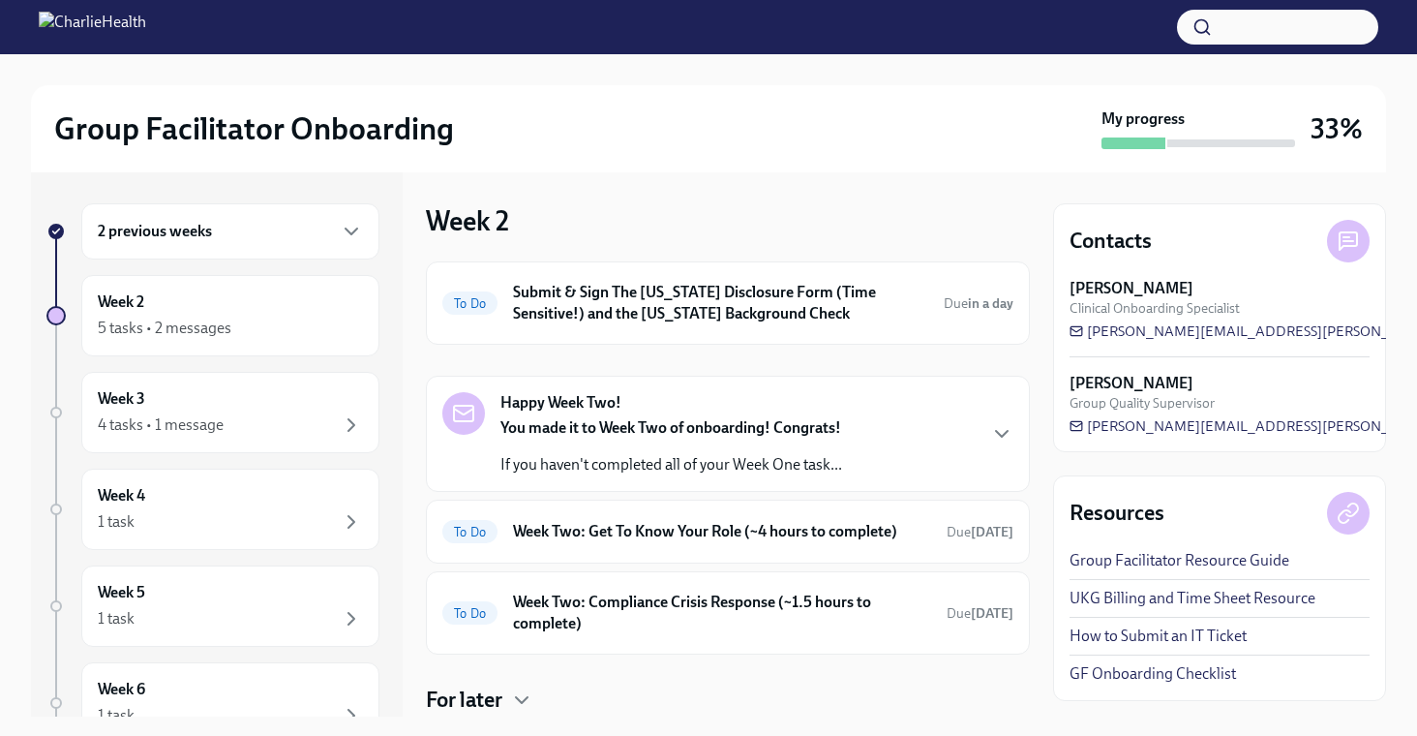
click at [561, 430] on strong "You made it to Week Two of onboarding! Congrats!" at bounding box center [670, 427] width 341 height 18
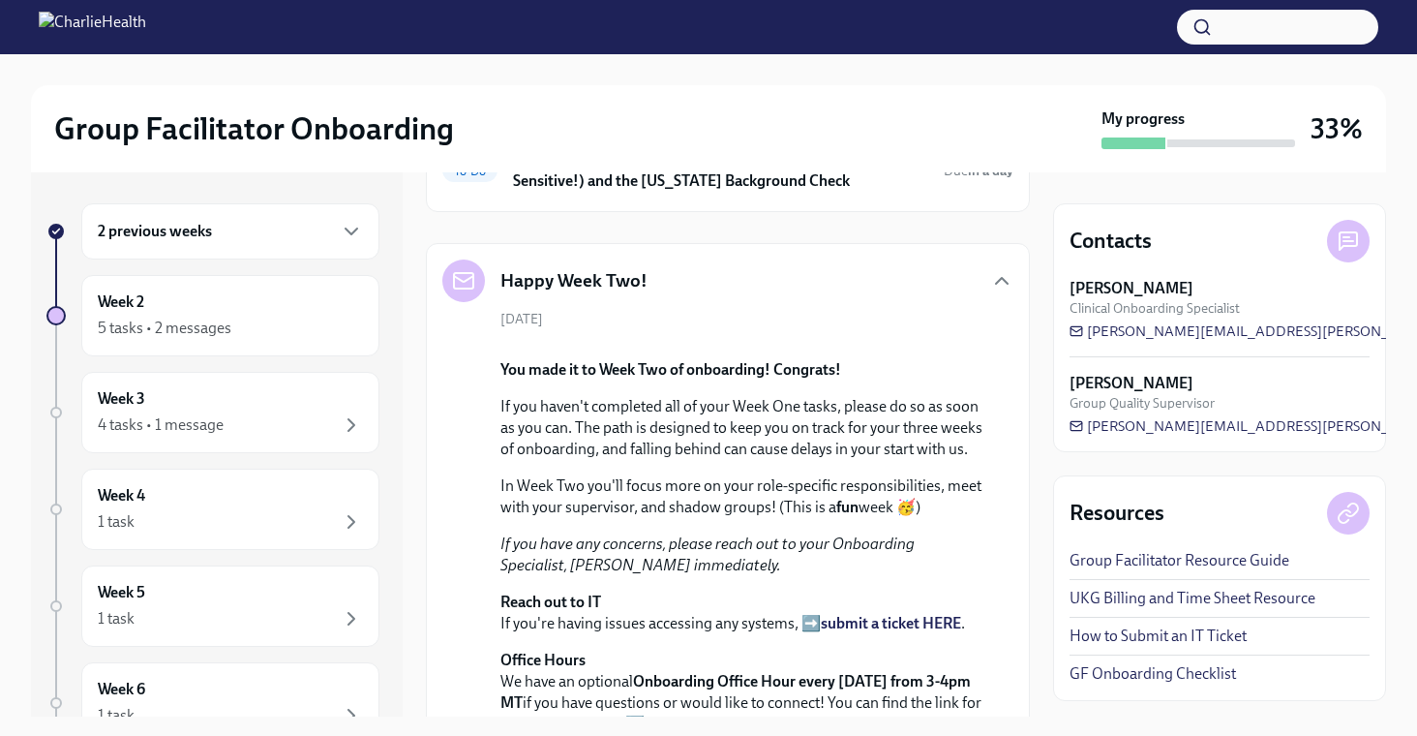
scroll to position [730, 0]
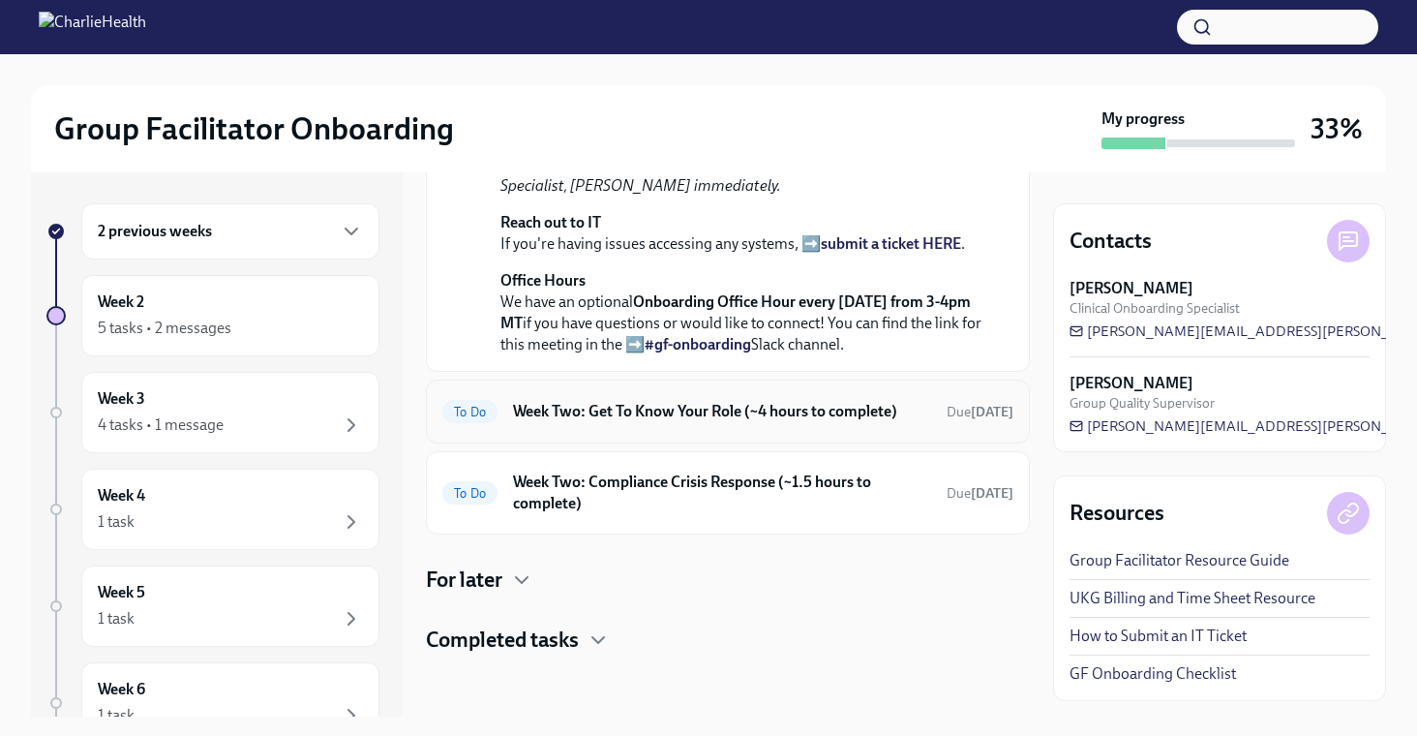
click at [619, 423] on div "To Do Week Two: Get To Know Your Role (~4 hours to complete) Due [DATE]" at bounding box center [727, 411] width 571 height 31
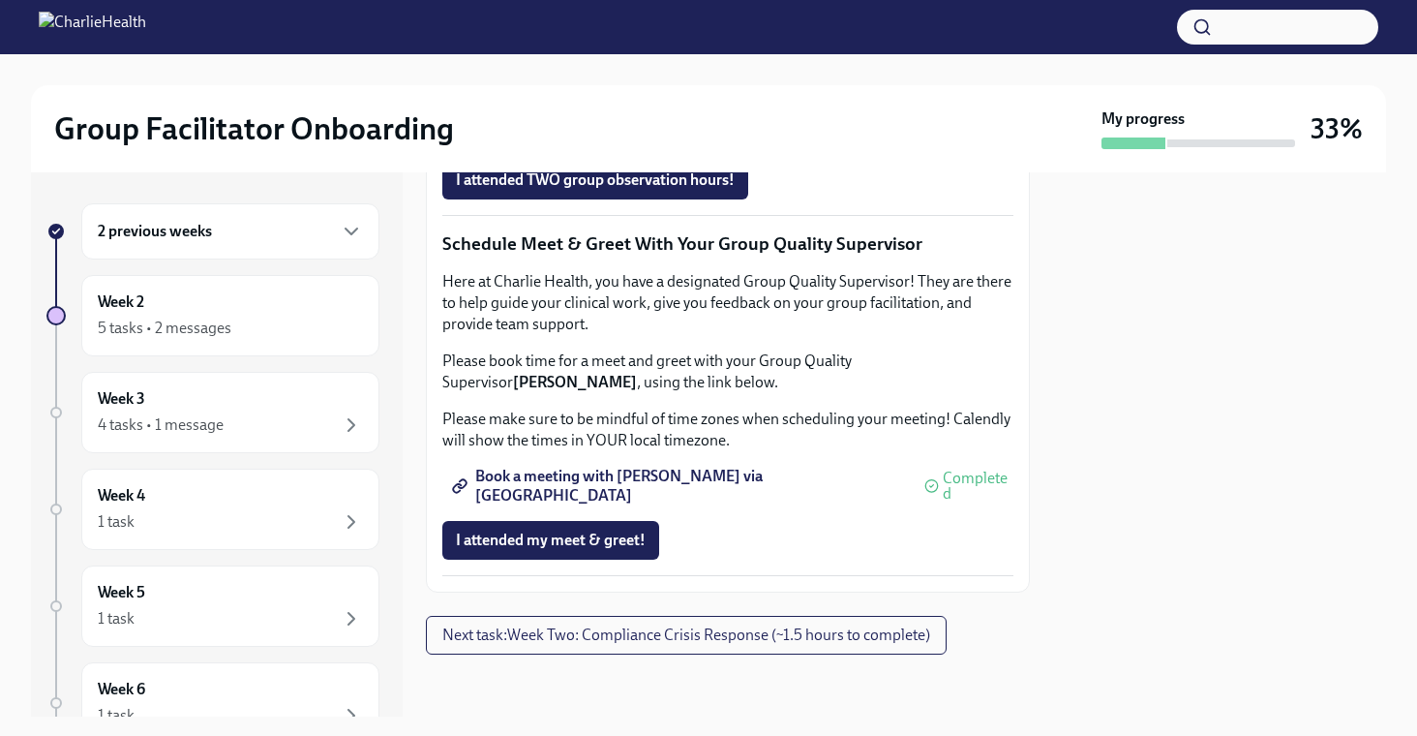
scroll to position [1907, 0]
click at [640, 496] on span "Book a meeting with [PERSON_NAME] via [GEOGRAPHIC_DATA]" at bounding box center [679, 485] width 447 height 19
click at [600, 635] on span "Next task : Week Two: Compliance Crisis Response (~1.5 hours to complete)" at bounding box center [686, 634] width 488 height 19
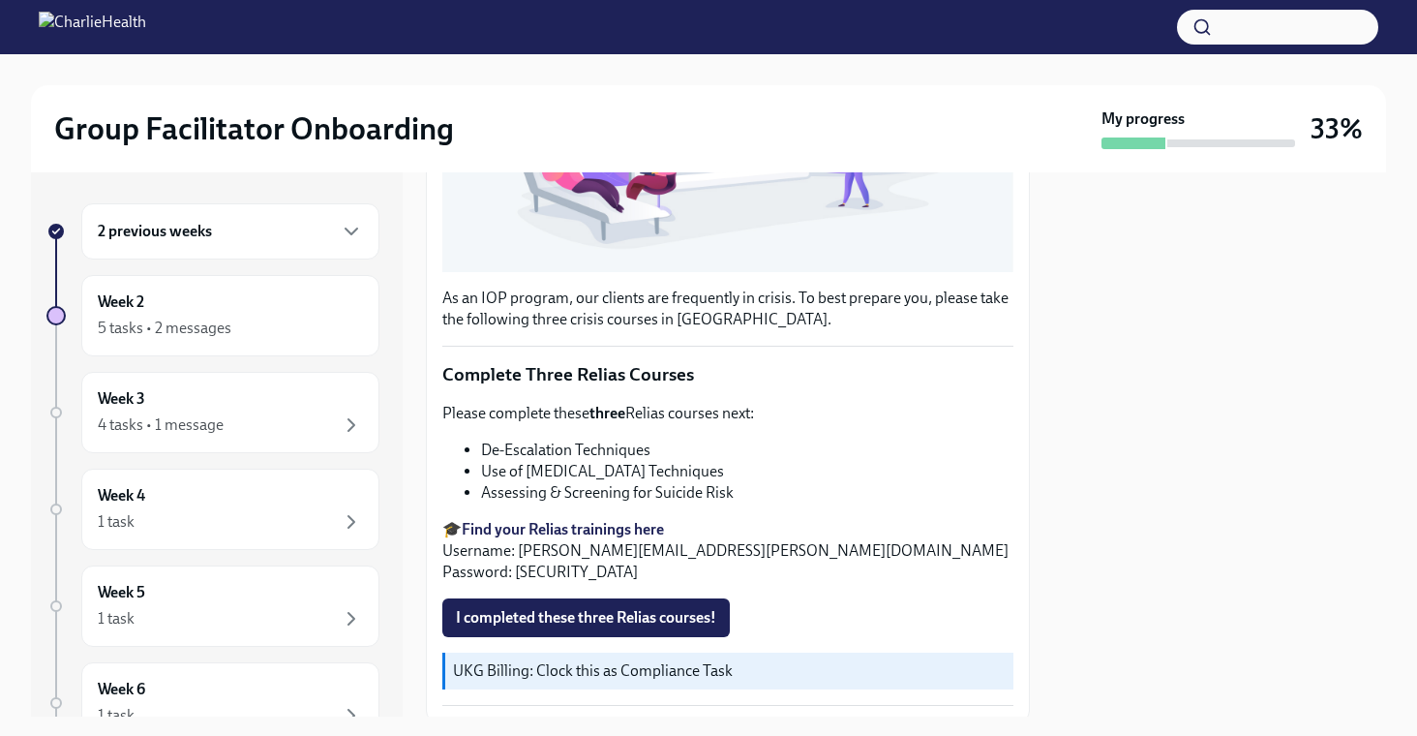
scroll to position [602, 0]
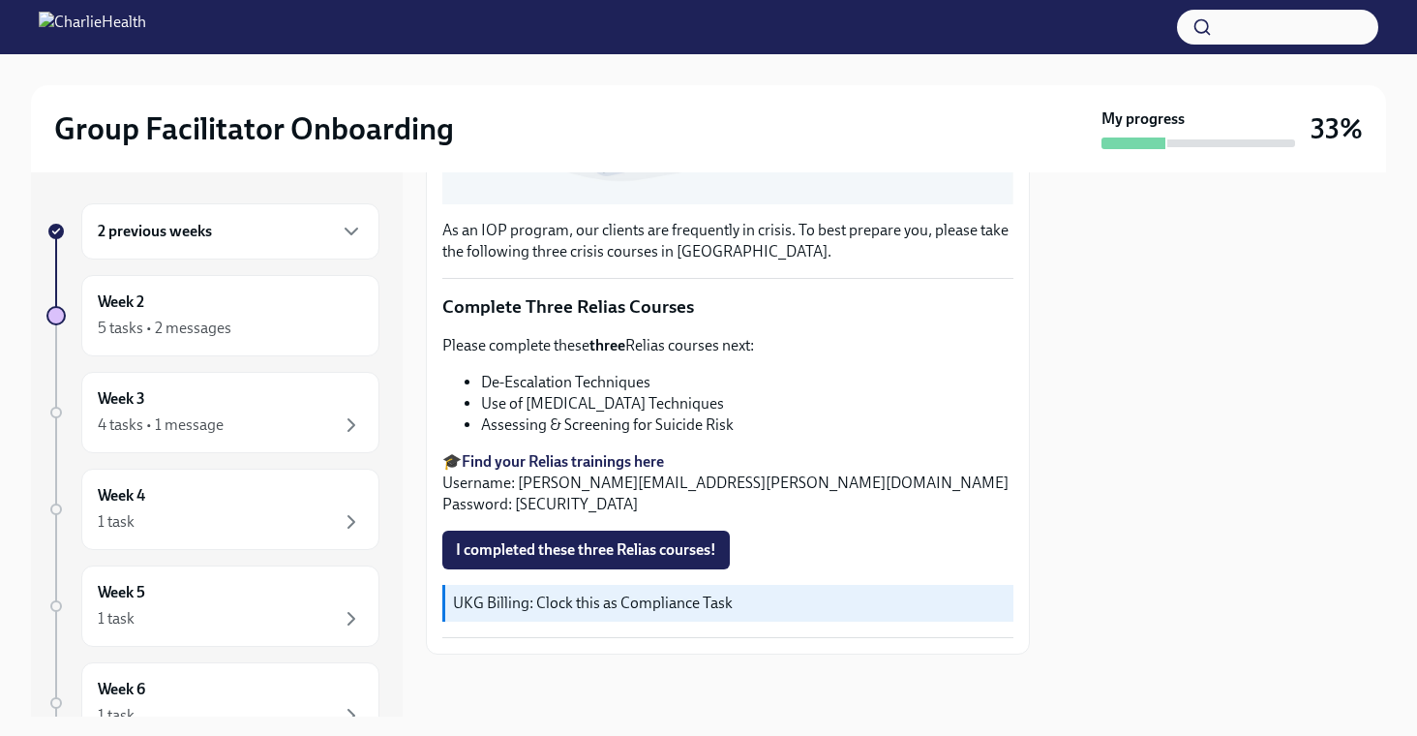
click at [574, 461] on strong "Find your Relias trainings here" at bounding box center [563, 461] width 202 height 18
click at [250, 226] on div "2 previous weeks" at bounding box center [230, 231] width 265 height 23
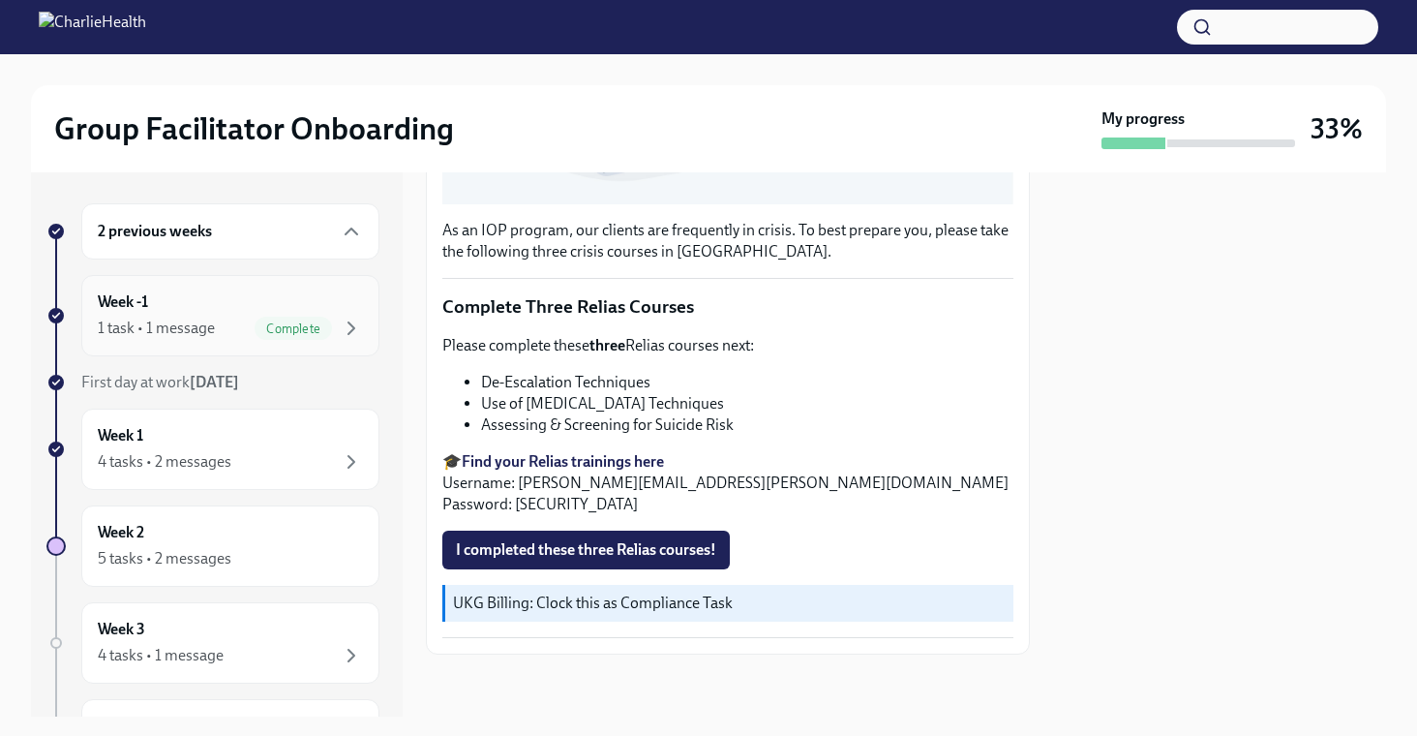
click at [216, 302] on div "Week -1 1 task • 1 message Complete" at bounding box center [230, 315] width 265 height 48
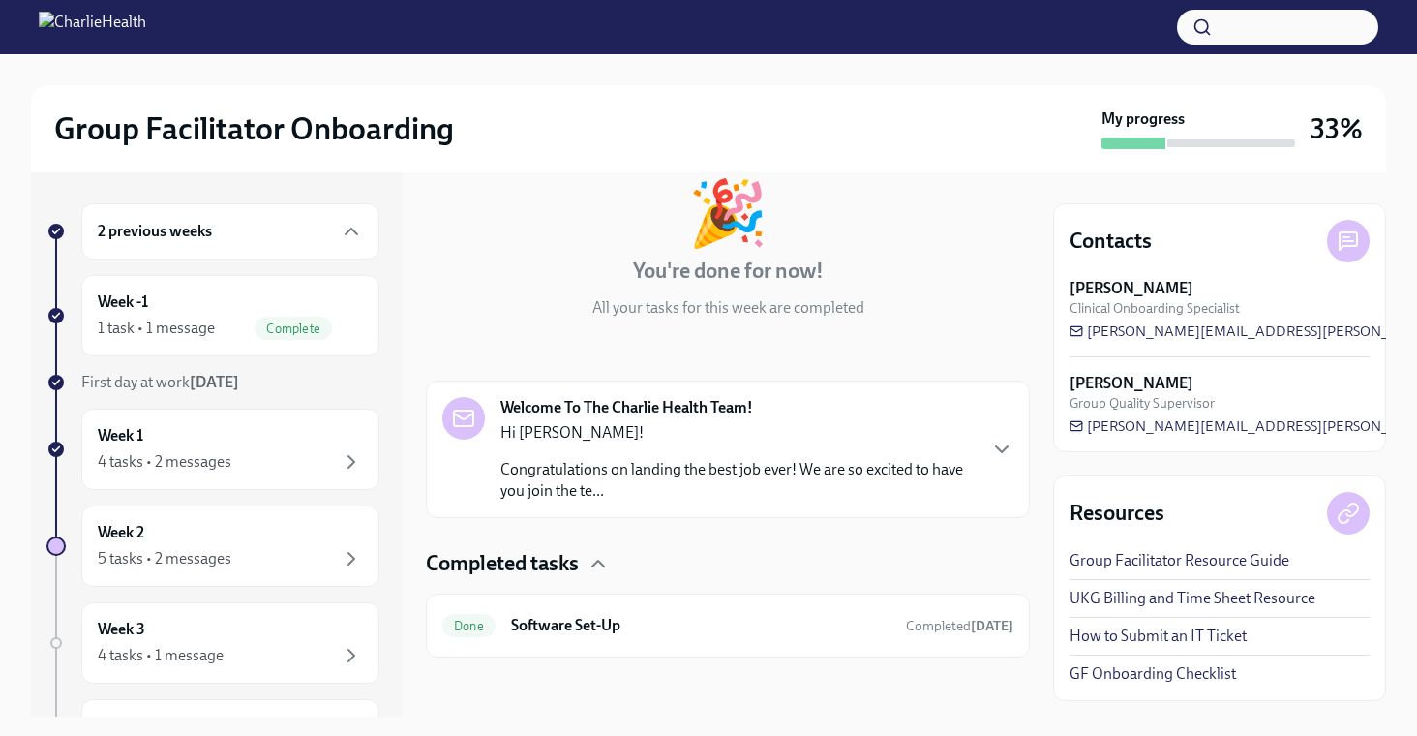
scroll to position [114, 0]
click at [601, 565] on icon "button" at bounding box center [598, 560] width 23 height 23
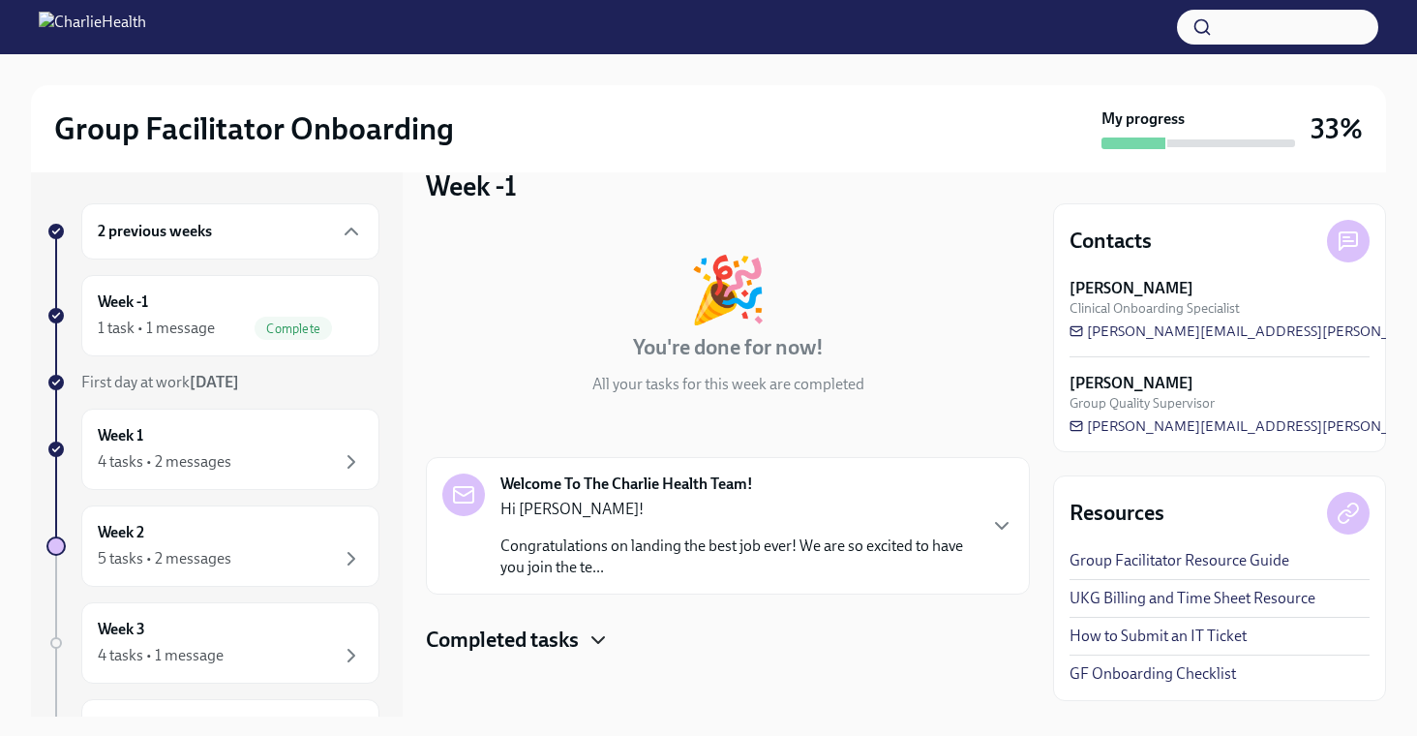
click at [603, 642] on icon "button" at bounding box center [598, 639] width 23 height 23
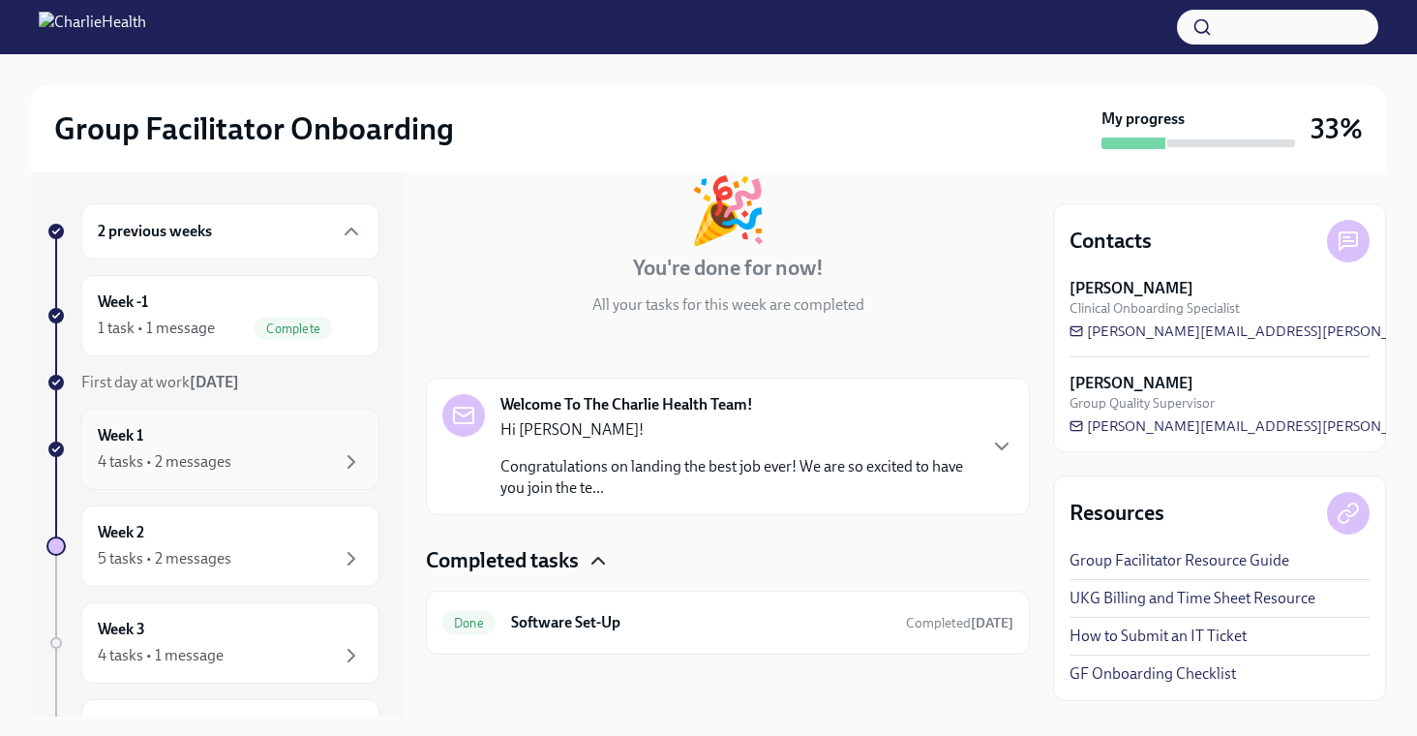
click at [226, 440] on div "Week 1 4 tasks • 2 messages" at bounding box center [230, 449] width 265 height 48
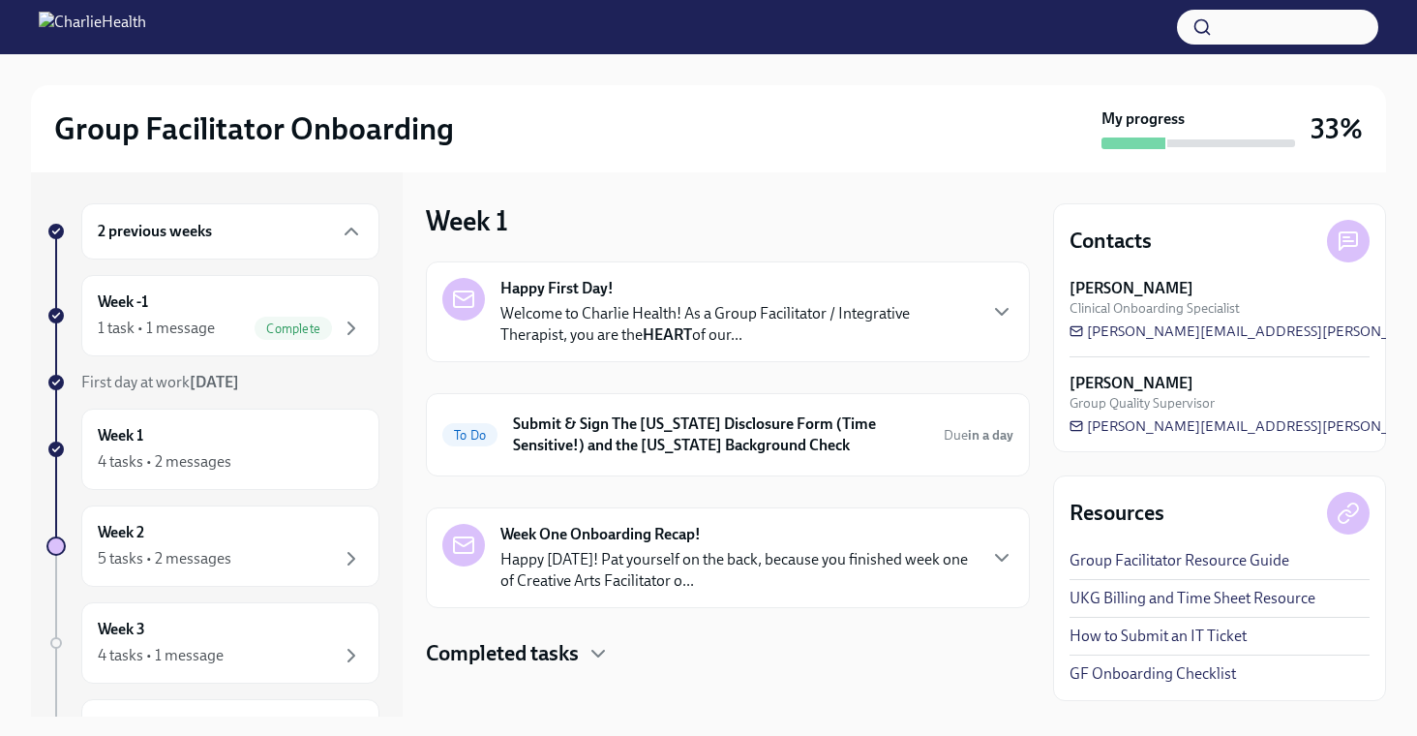
click at [986, 322] on div "Happy First Day! Welcome to Charlie Health! As a Group Facilitator / Integrativ…" at bounding box center [727, 312] width 571 height 68
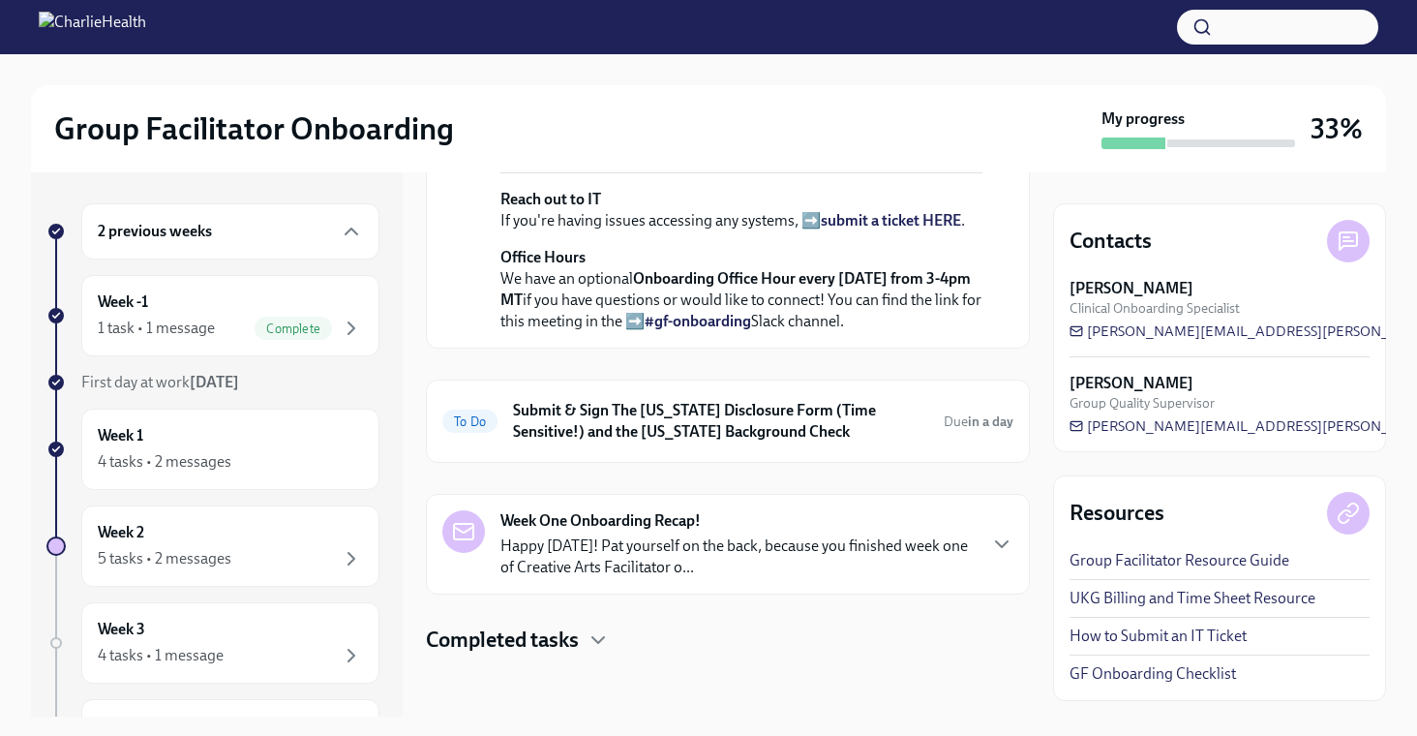
scroll to position [869, 0]
click at [861, 435] on h6 "Submit & Sign The [US_STATE] Disclosure Form (Time Sensitive!) and the [US_STAT…" at bounding box center [720, 421] width 415 height 43
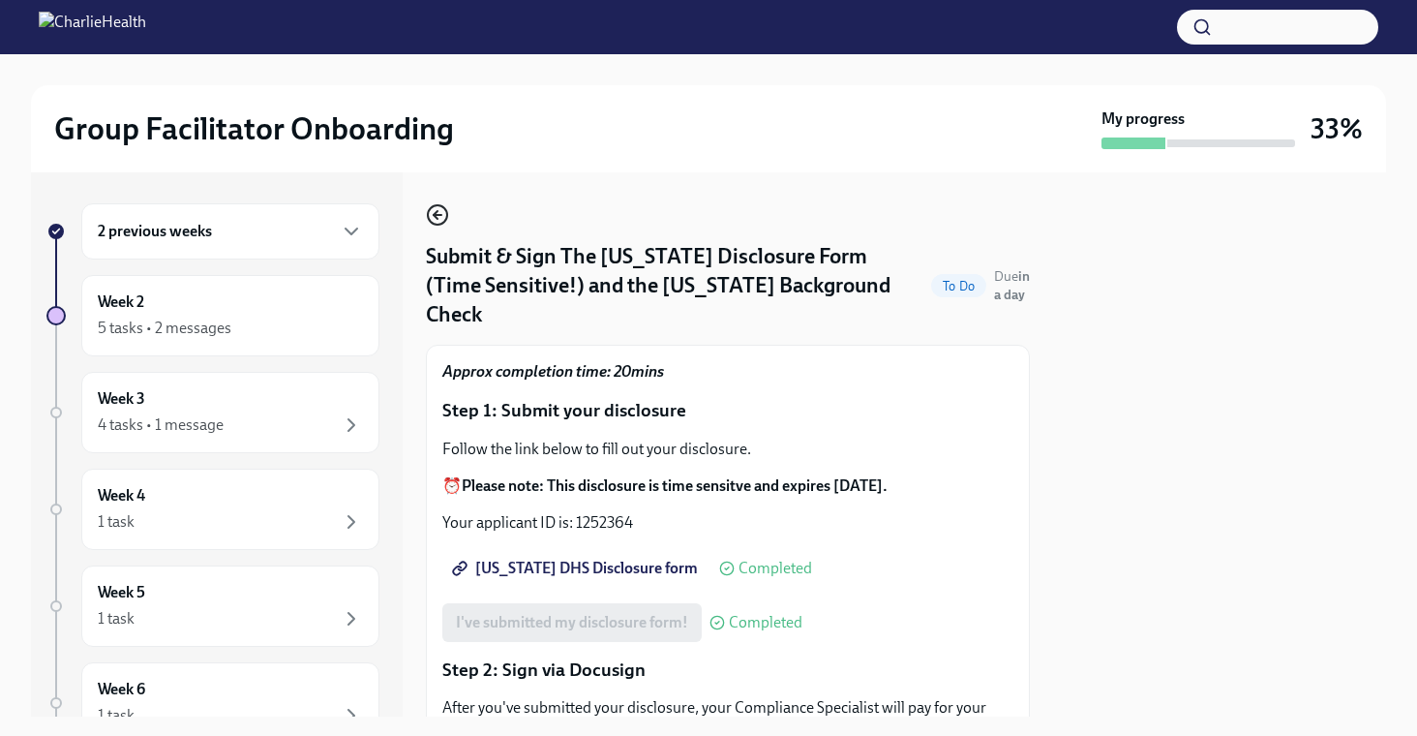
click at [441, 218] on icon "button" at bounding box center [437, 214] width 23 height 23
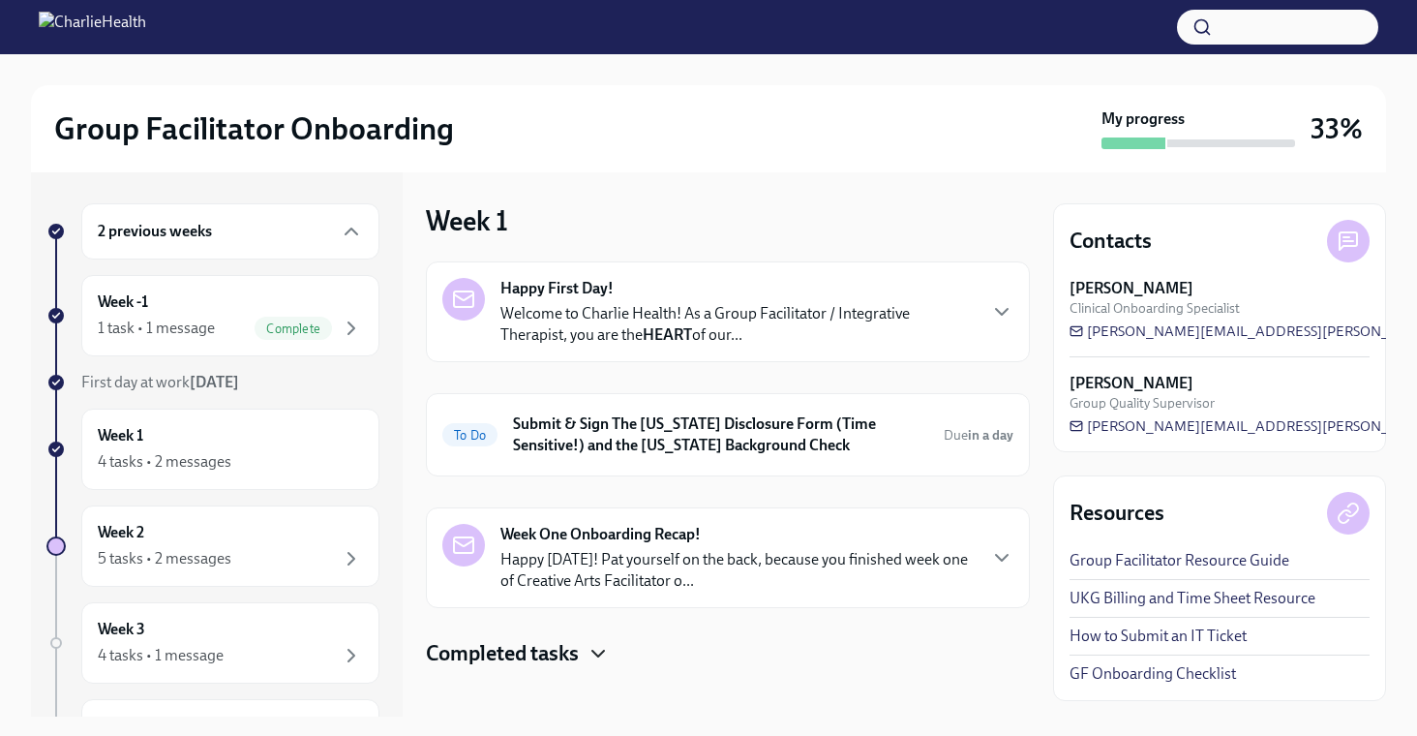
click at [597, 649] on icon "button" at bounding box center [598, 653] width 23 height 23
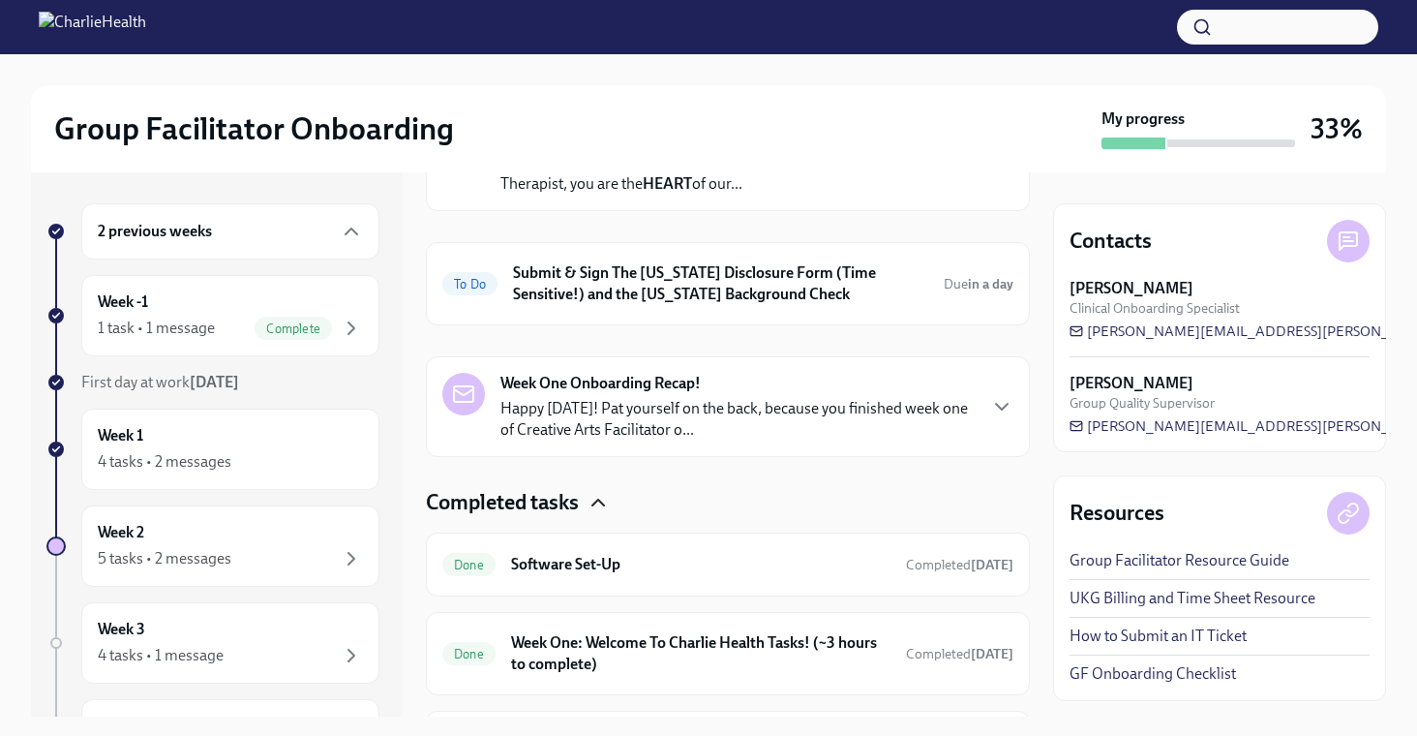
scroll to position [290, 0]
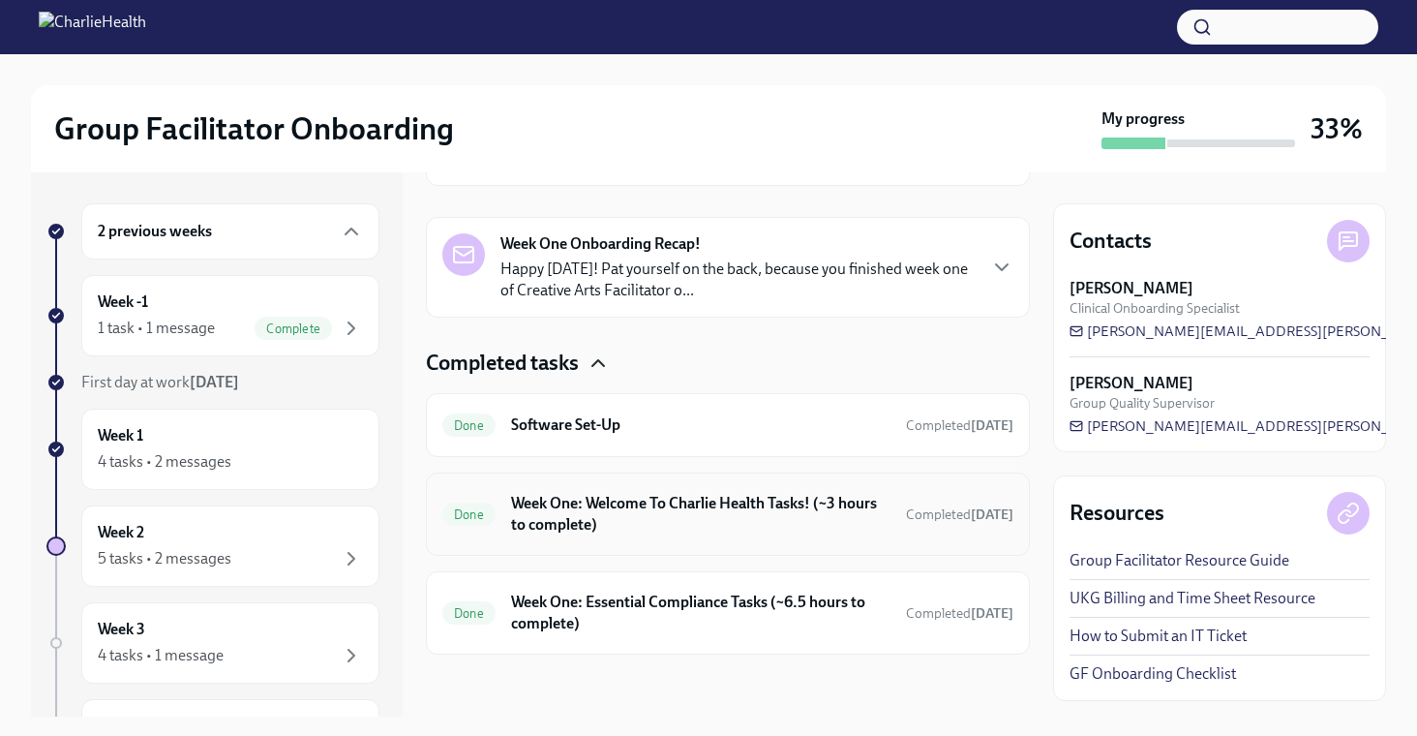
click at [666, 507] on h6 "Week One: Welcome To Charlie Health Tasks! (~3 hours to complete)" at bounding box center [700, 514] width 379 height 43
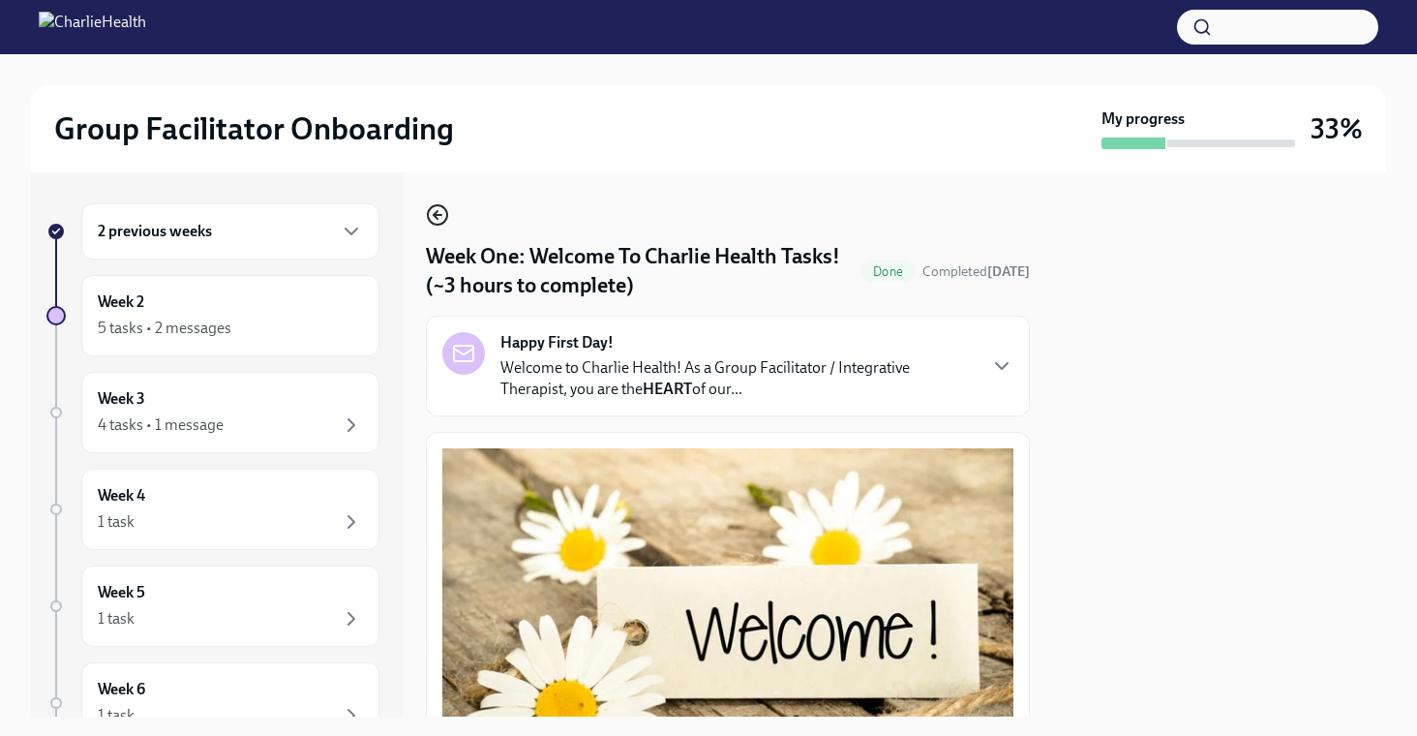
click at [426, 209] on icon "button" at bounding box center [437, 214] width 23 height 23
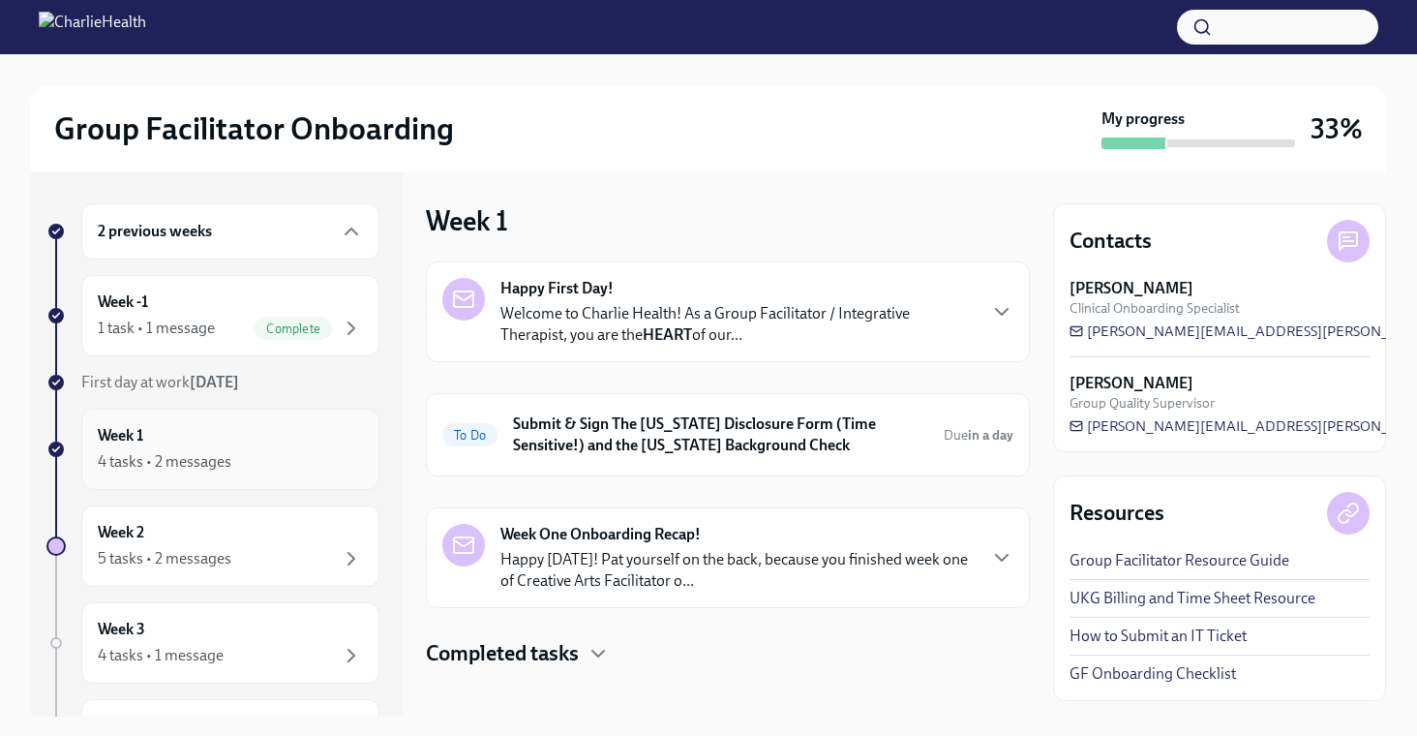
click at [275, 435] on div "Week 1 4 tasks • 2 messages" at bounding box center [230, 449] width 265 height 48
click at [602, 655] on icon "button" at bounding box center [598, 653] width 23 height 23
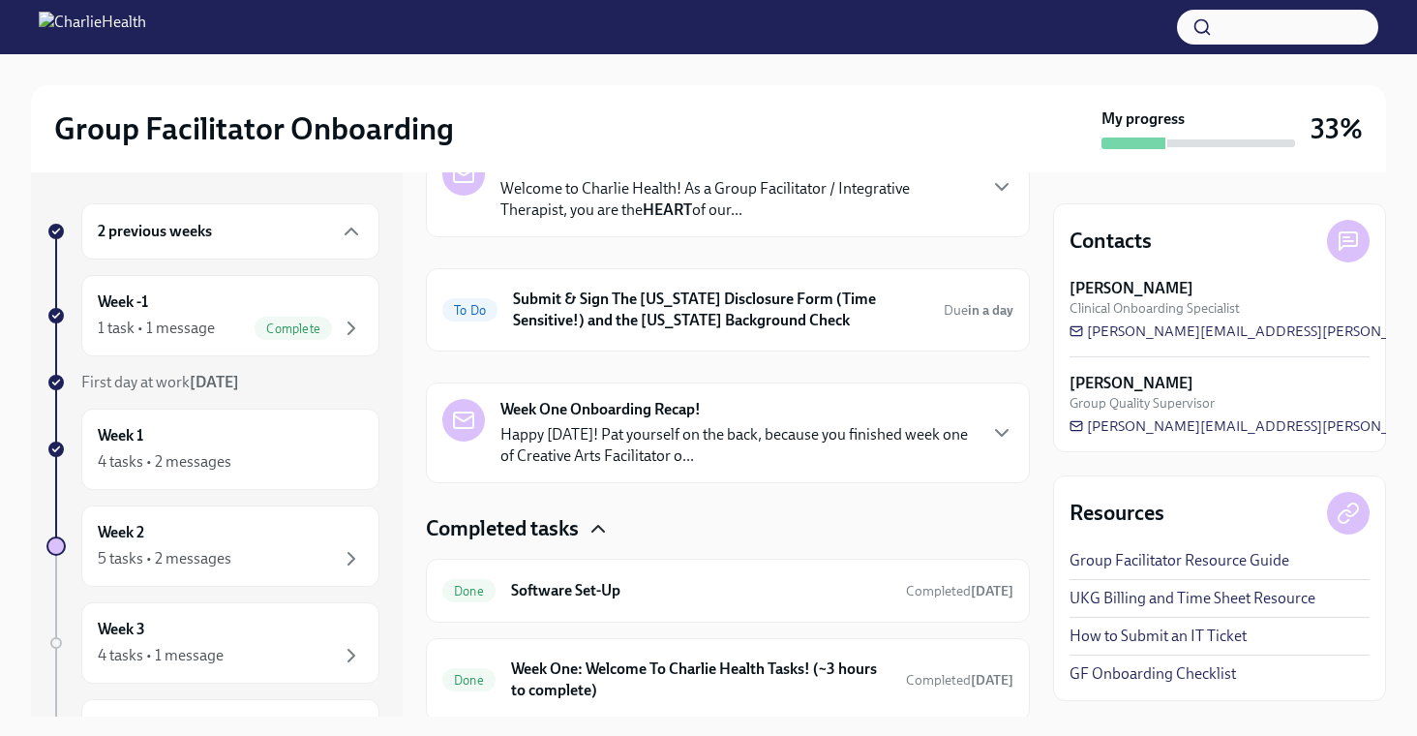
scroll to position [290, 0]
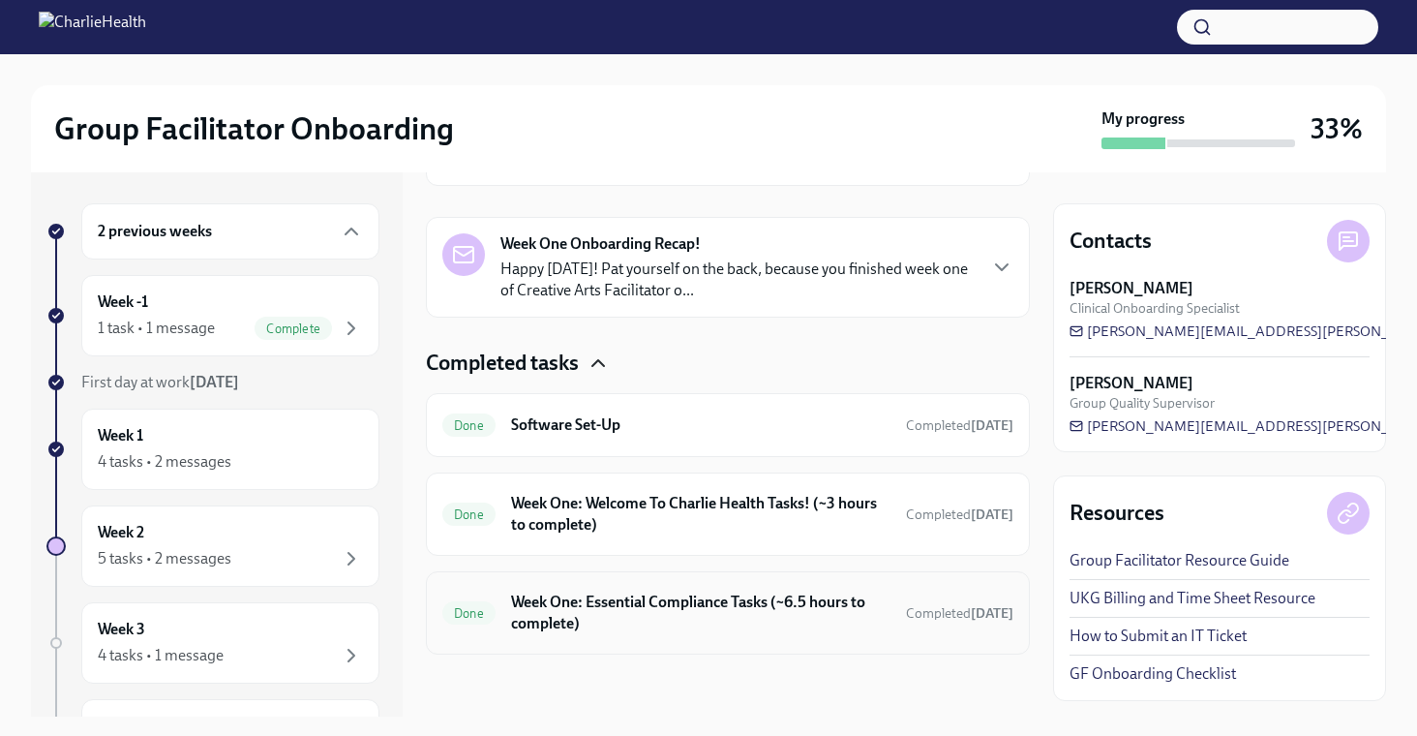
click at [661, 623] on h6 "Week One: Essential Compliance Tasks (~6.5 hours to complete)" at bounding box center [700, 612] width 379 height 43
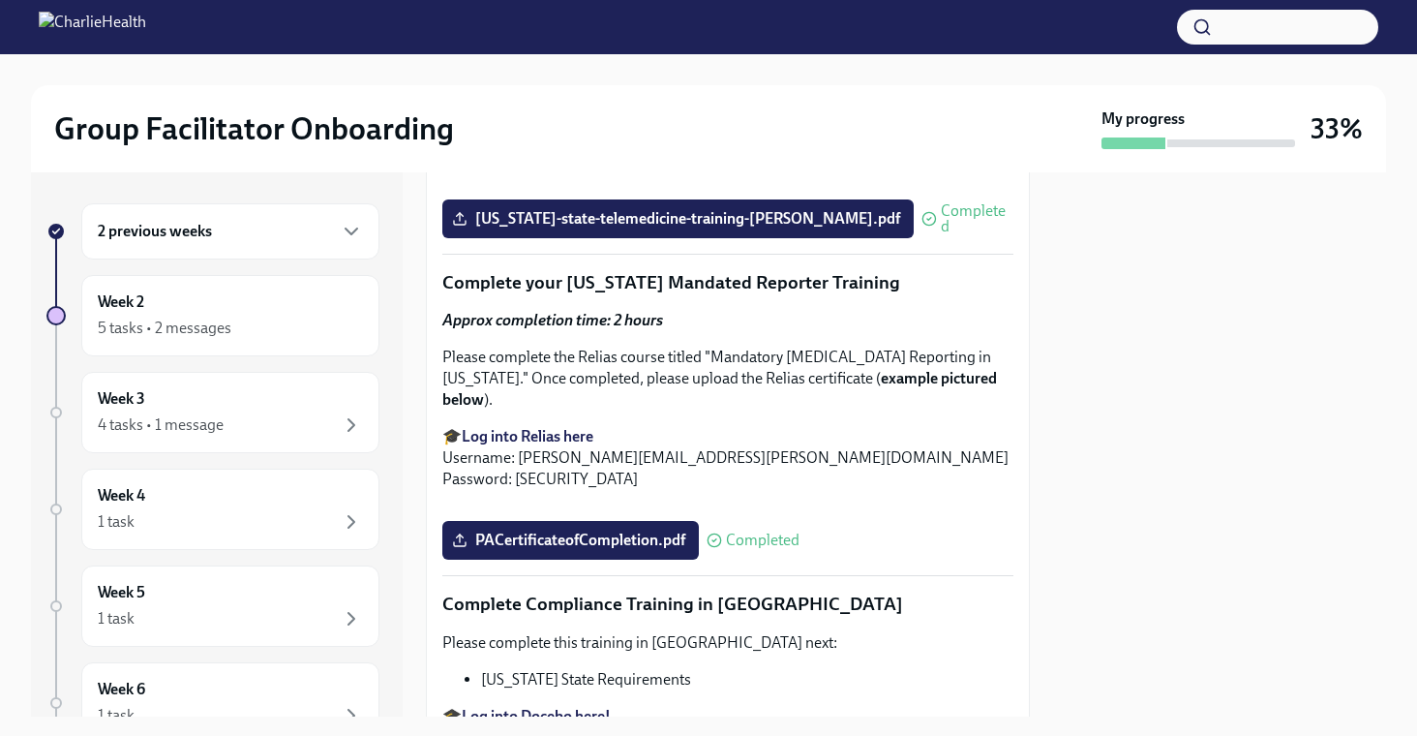
scroll to position [3171, 0]
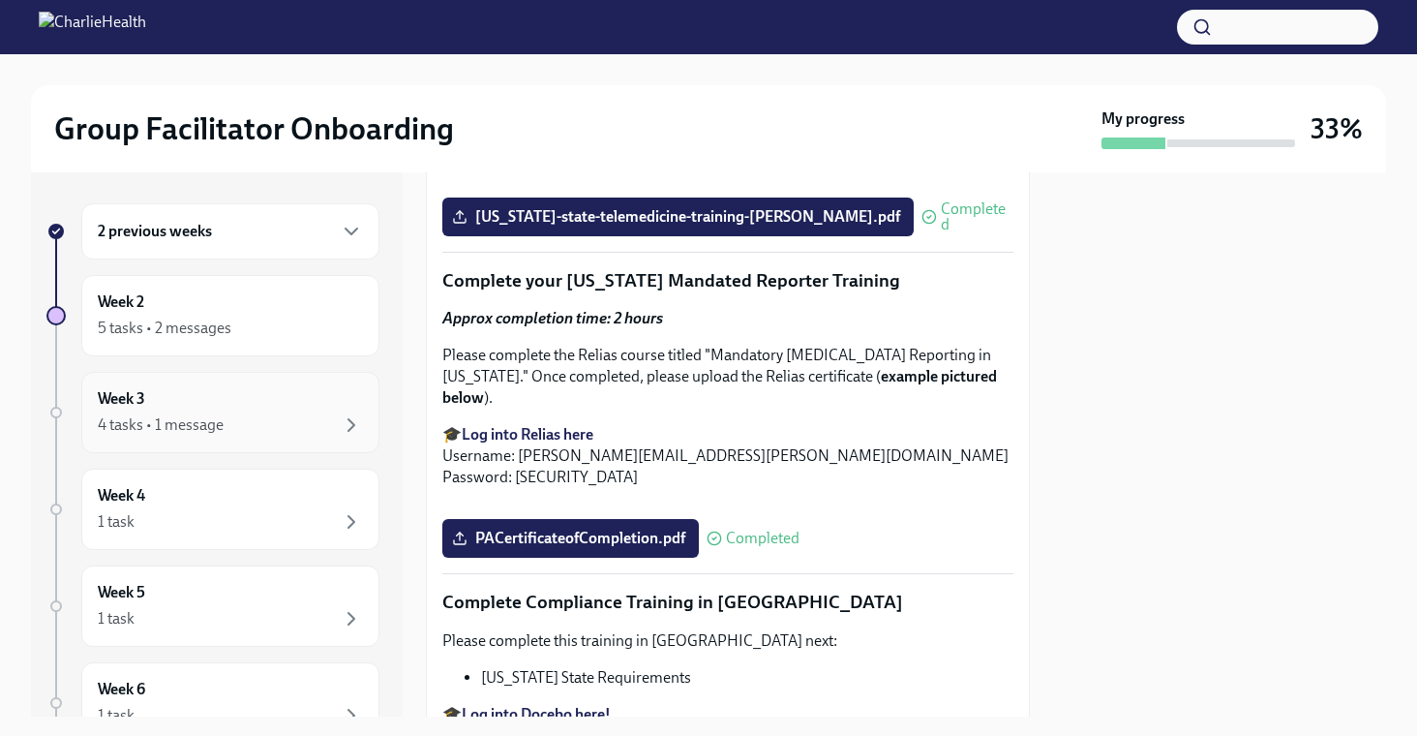
click at [277, 403] on div "Week 3 4 tasks • 1 message" at bounding box center [230, 412] width 265 height 48
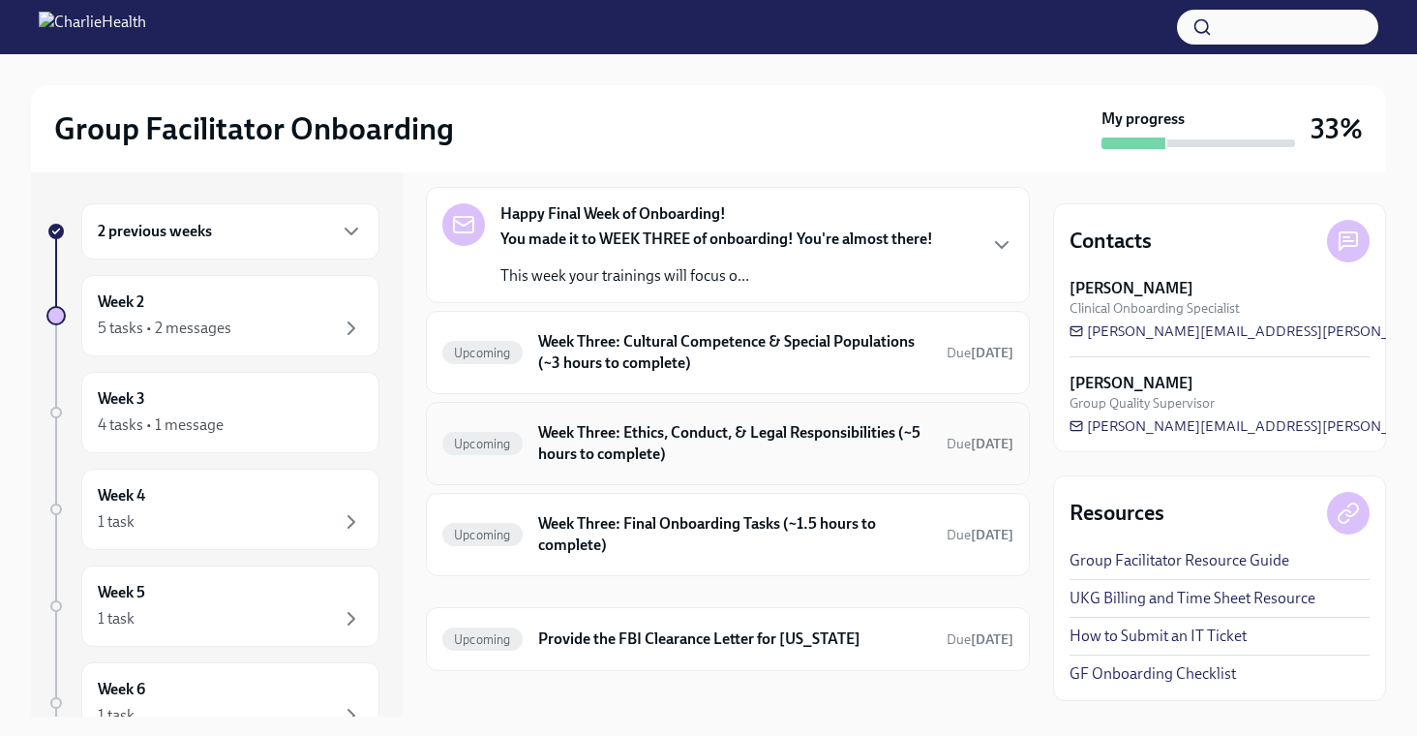
scroll to position [78, 0]
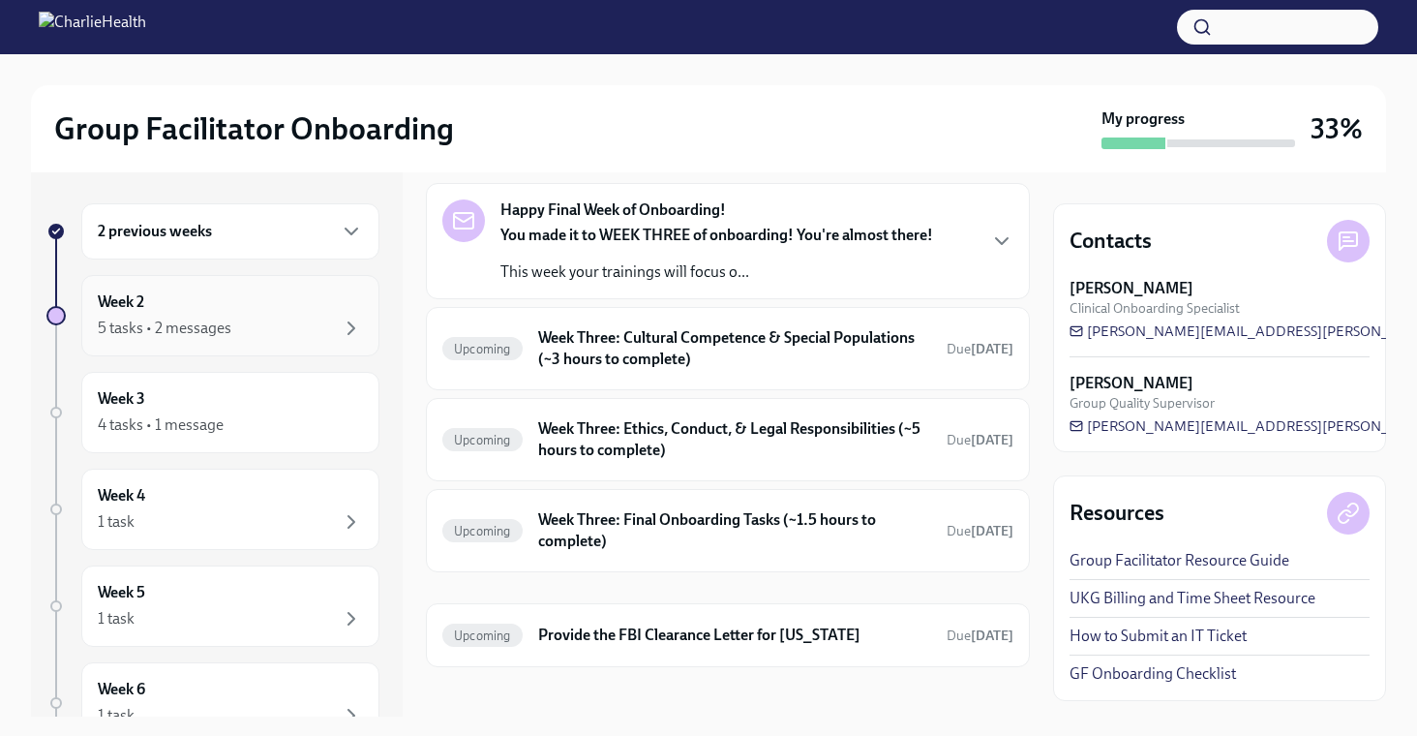
click at [255, 311] on div "Week 2 5 tasks • 2 messages" at bounding box center [230, 315] width 265 height 48
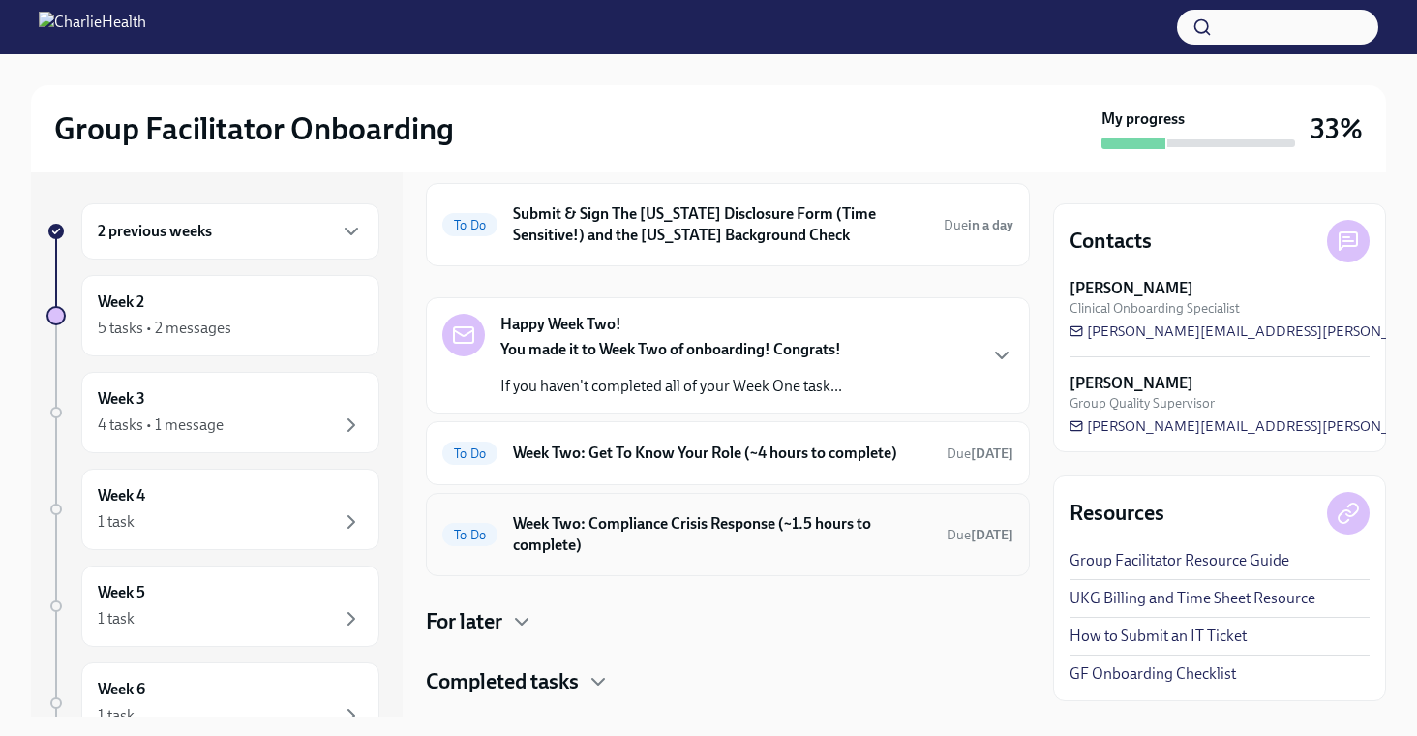
scroll to position [120, 0]
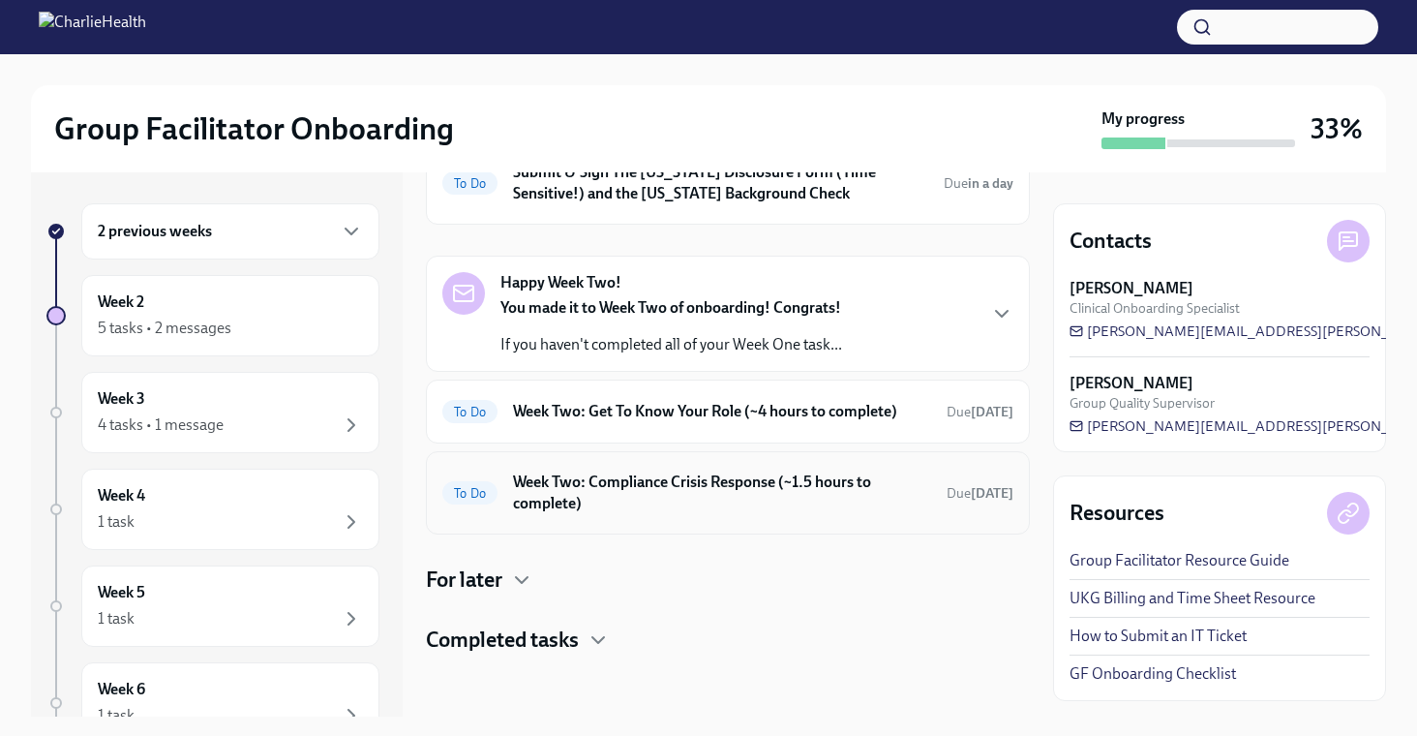
click at [702, 483] on h6 "Week Two: Compliance Crisis Response (~1.5 hours to complete)" at bounding box center [722, 492] width 418 height 43
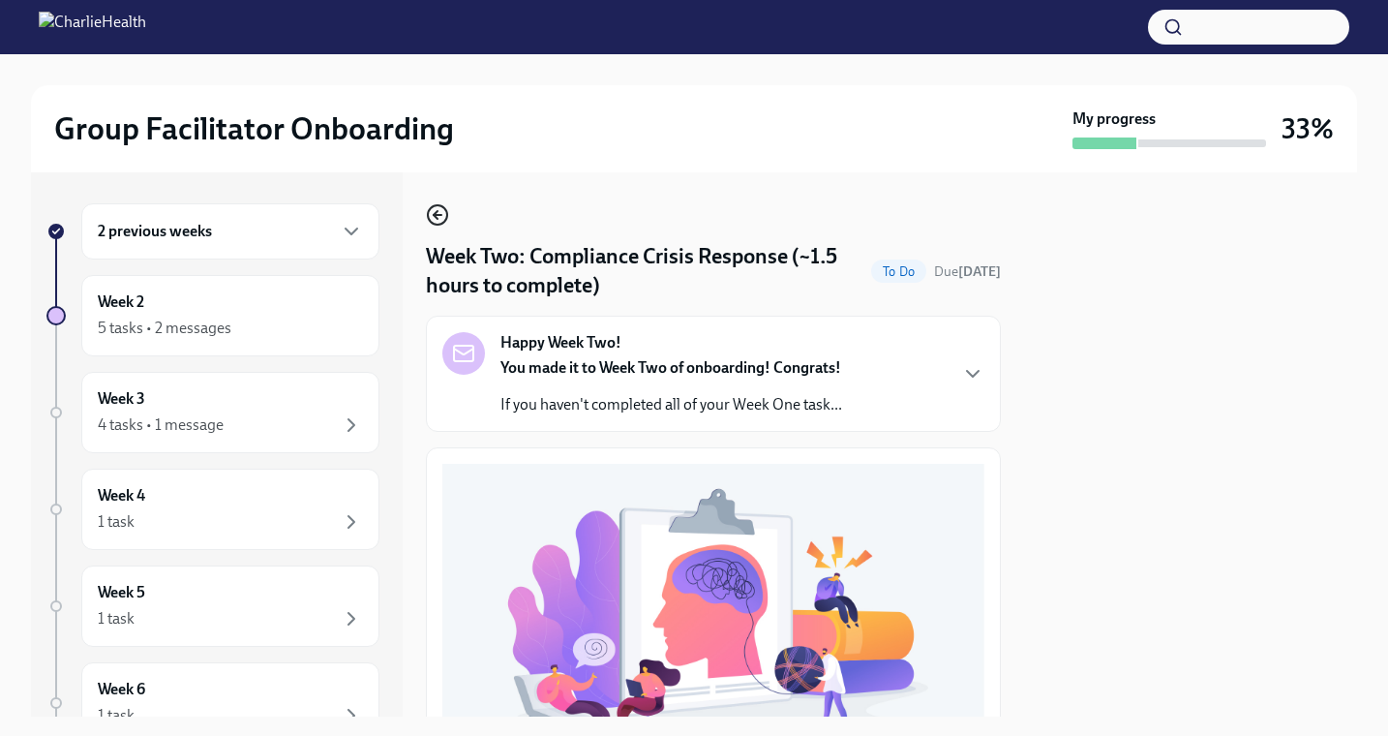
click at [436, 212] on icon "button" at bounding box center [436, 215] width 4 height 8
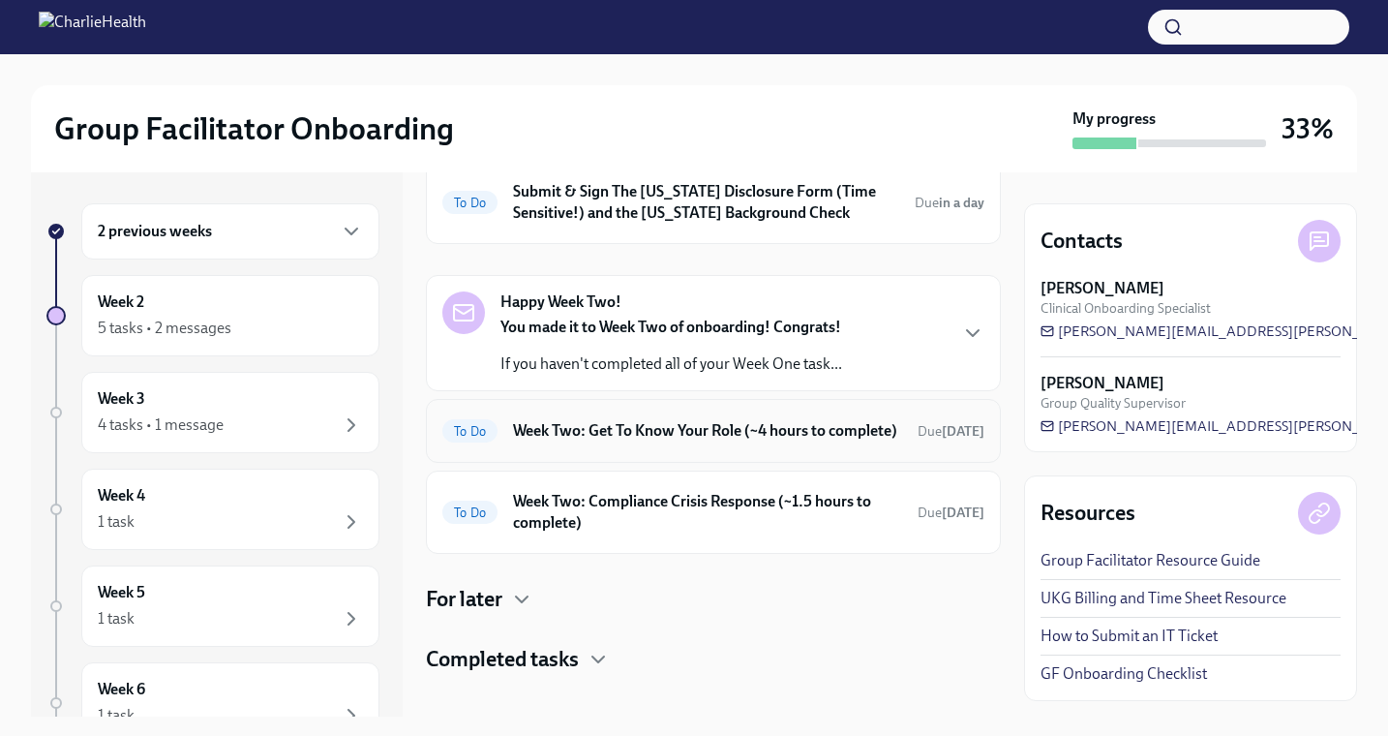
scroll to position [139, 0]
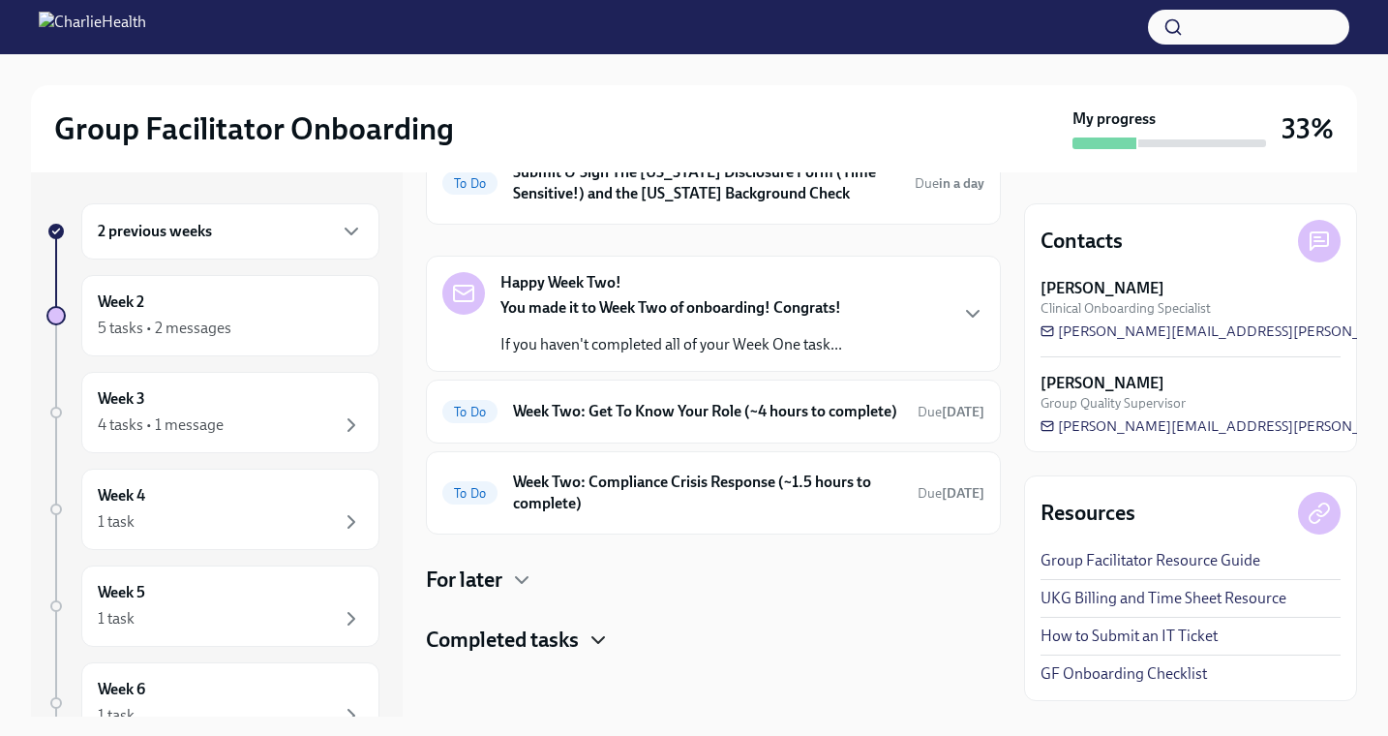
click at [589, 648] on icon "button" at bounding box center [598, 639] width 23 height 23
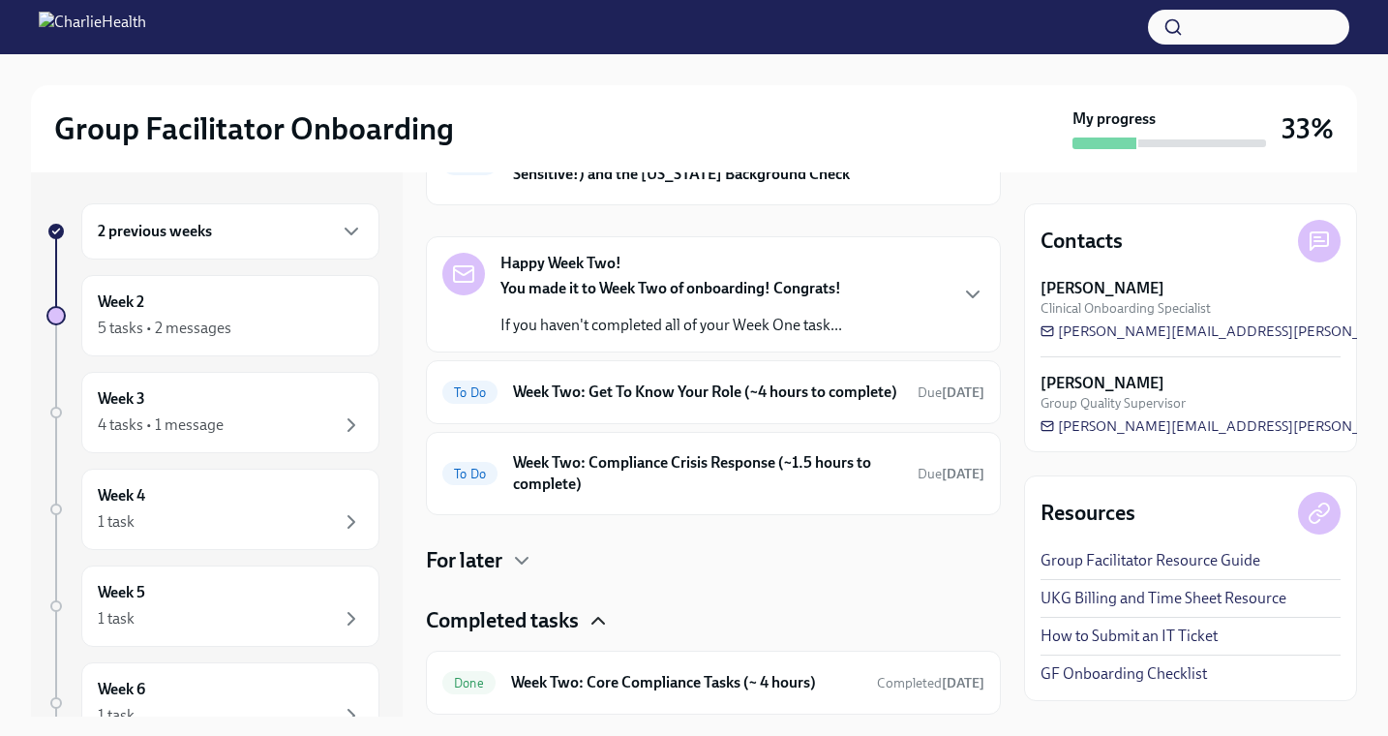
scroll to position [298, 0]
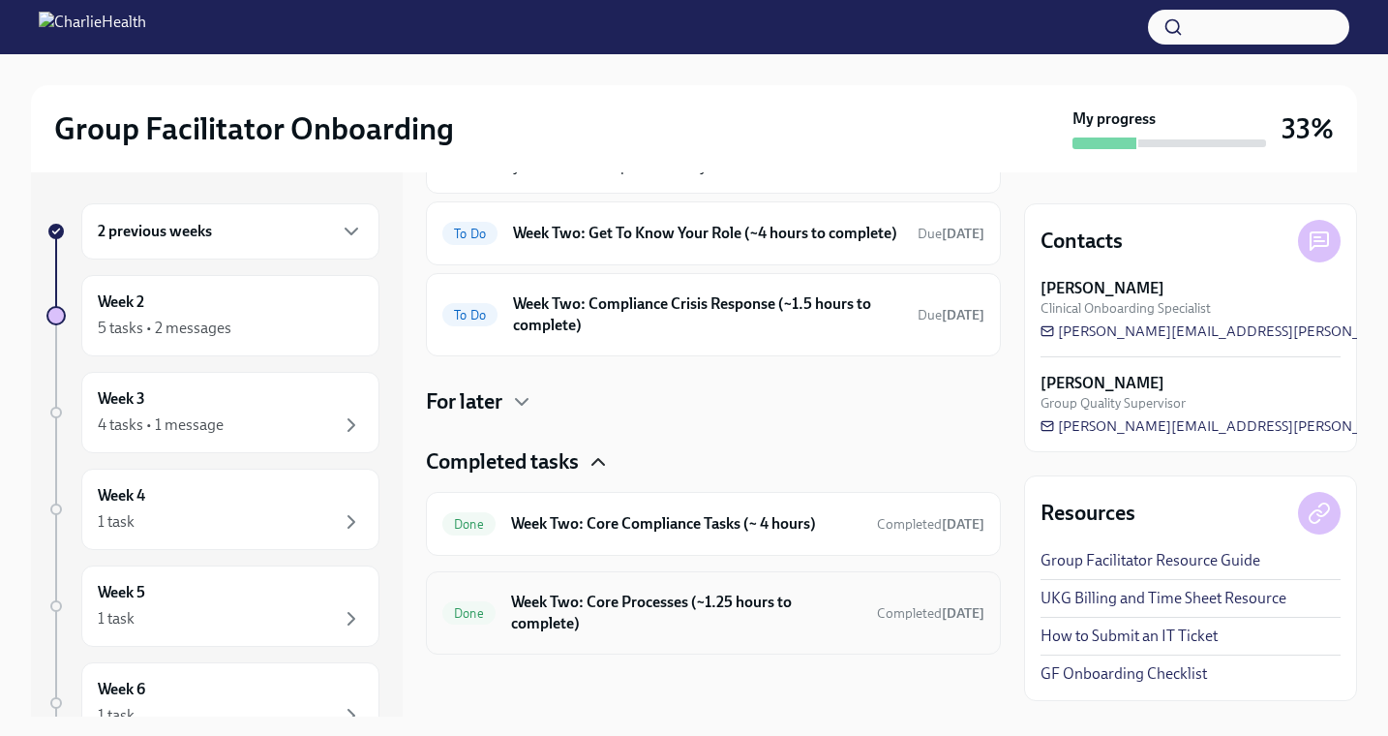
click at [606, 630] on h6 "Week Two: Core Processes (~1.25 hours to complete)" at bounding box center [686, 612] width 350 height 43
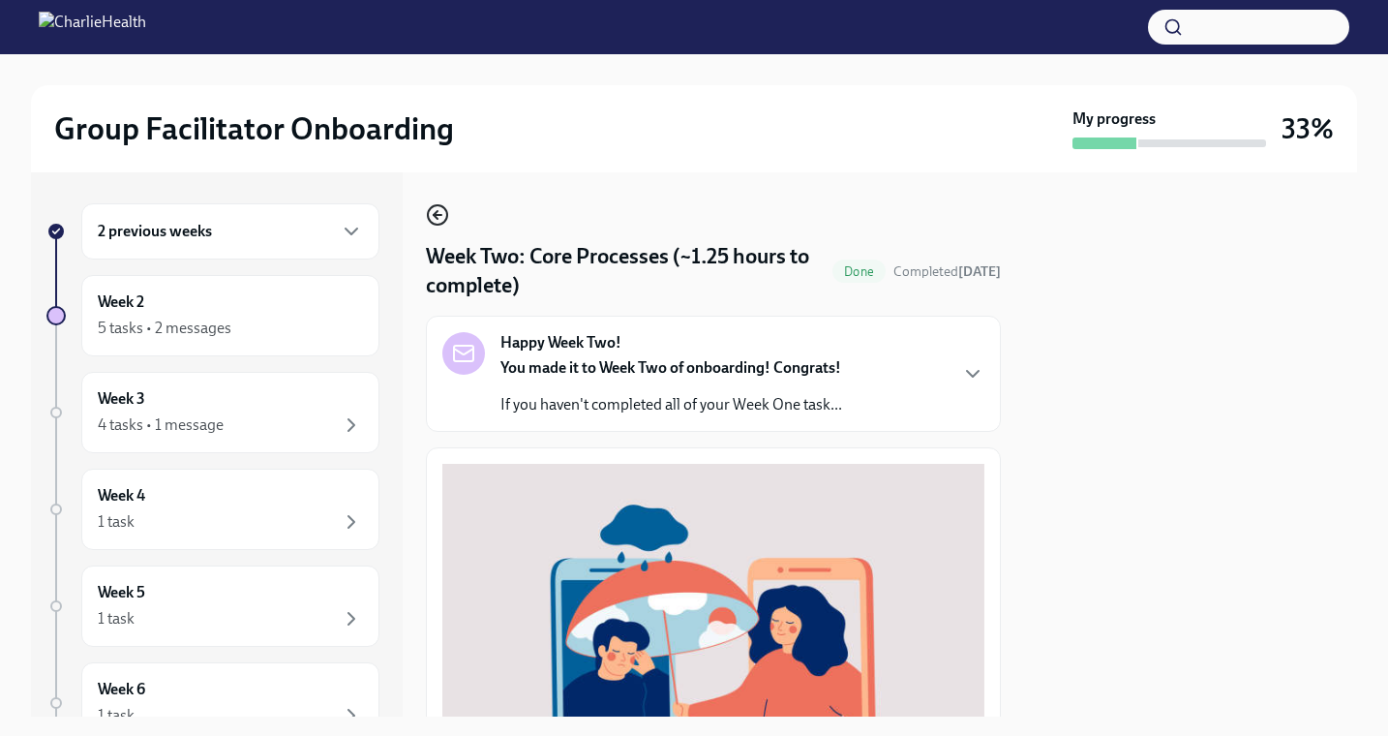
click at [438, 211] on icon "button" at bounding box center [437, 214] width 23 height 23
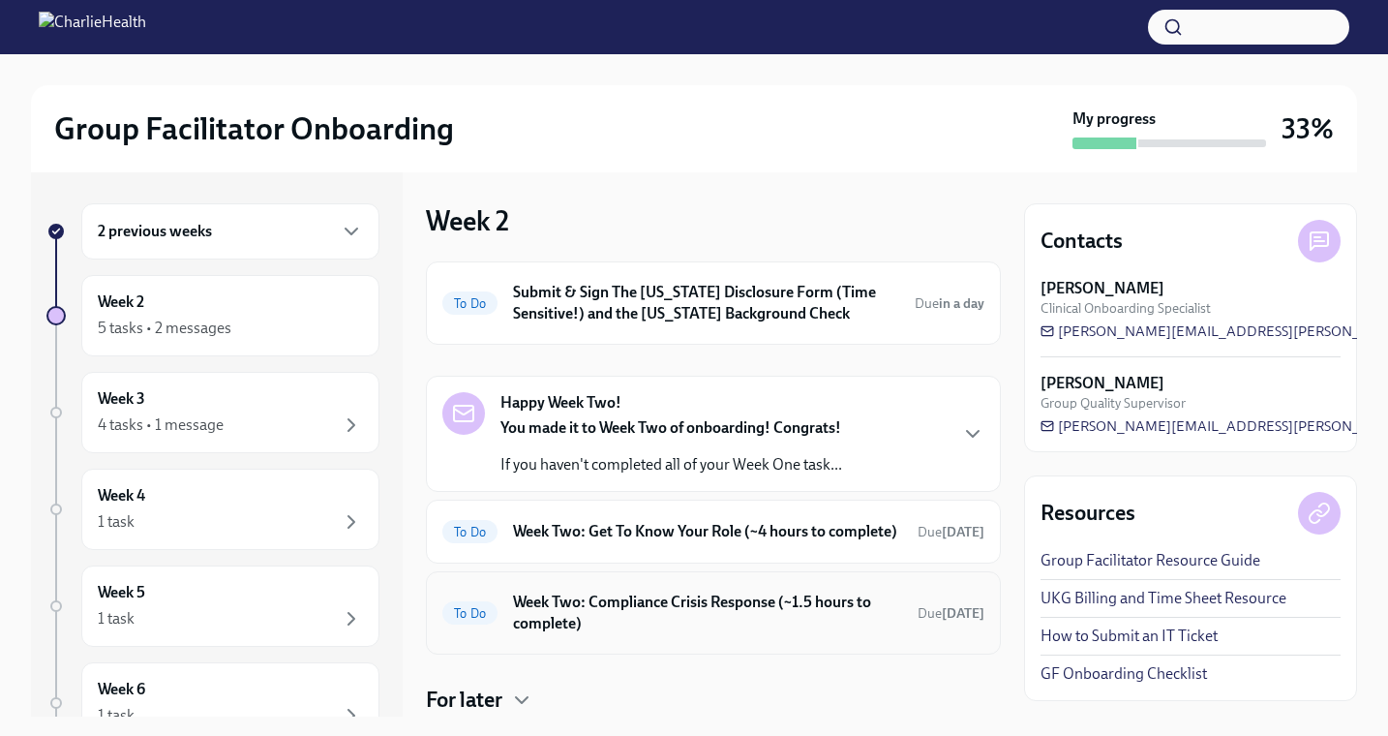
click at [572, 631] on h6 "Week Two: Compliance Crisis Response (~1.5 hours to complete)" at bounding box center [707, 612] width 389 height 43
